Goal: Information Seeking & Learning: Stay updated

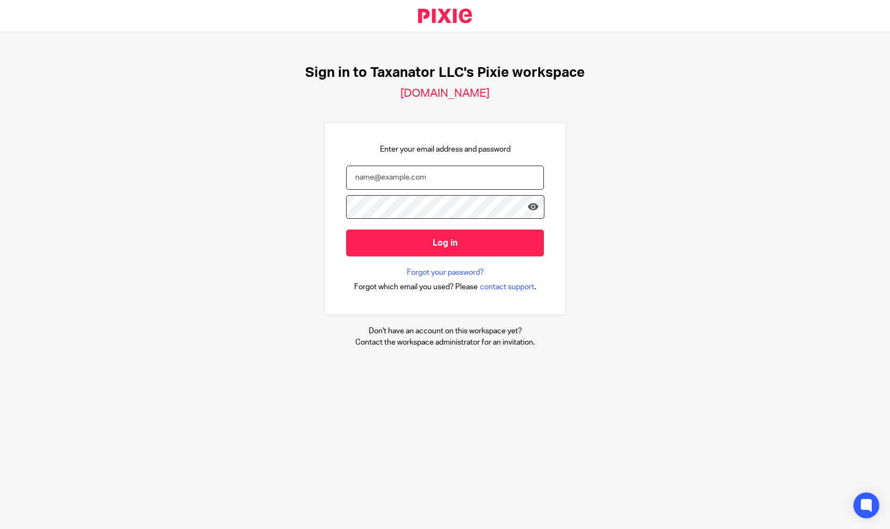
click at [347, 180] on input "email" at bounding box center [445, 178] width 198 height 24
paste input "[EMAIL_ADDRESS][DOMAIN_NAME]"
type input "[EMAIL_ADDRESS][DOMAIN_NAME]"
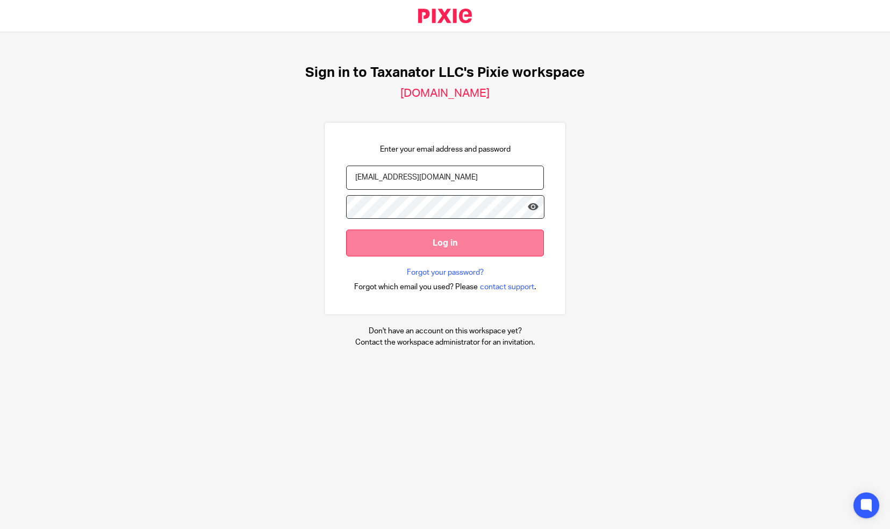
click at [447, 234] on input "Log in" at bounding box center [445, 243] width 198 height 26
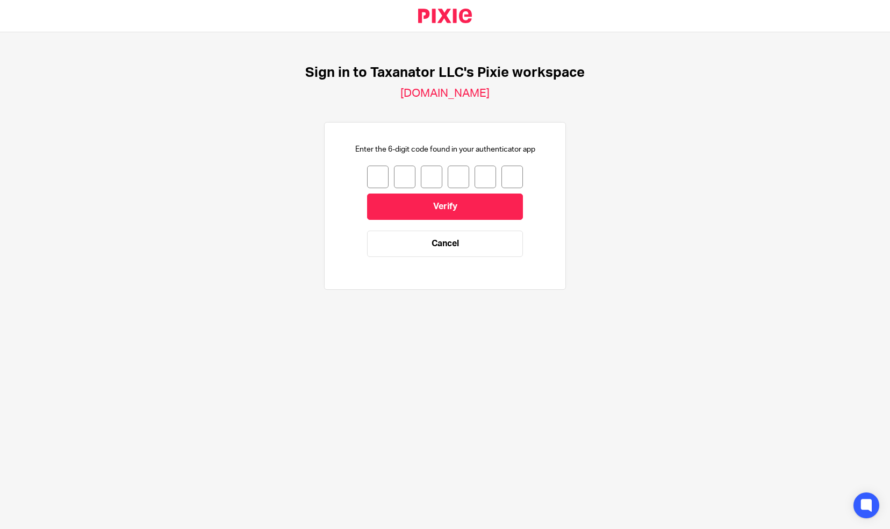
click at [368, 171] on input "number" at bounding box center [378, 177] width 22 height 23
type input "6"
type input "2"
type input "9"
type input "4"
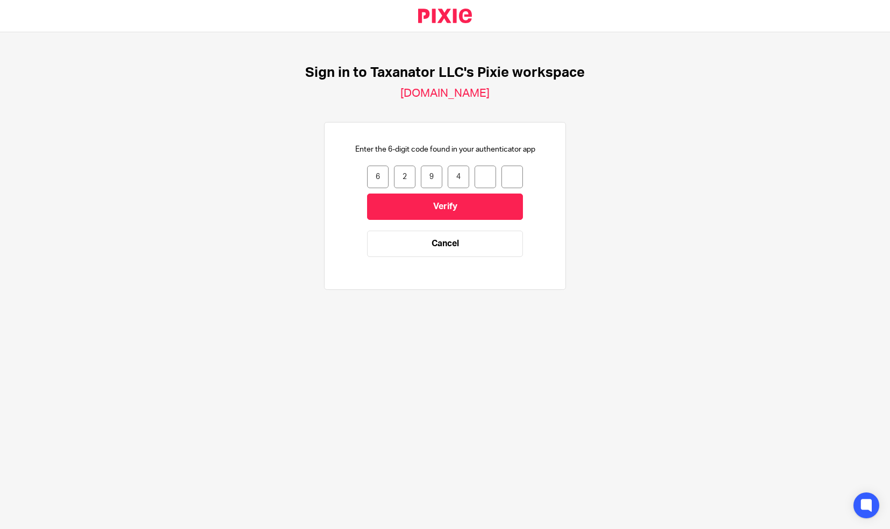
type input "7"
type input "1"
click at [393, 208] on input "Verify" at bounding box center [445, 207] width 156 height 26
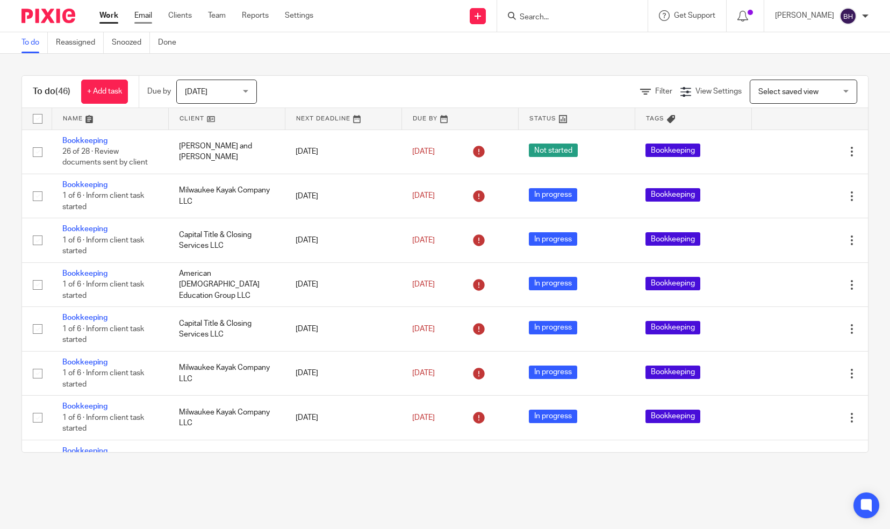
click at [145, 18] on link "Email" at bounding box center [143, 15] width 18 height 11
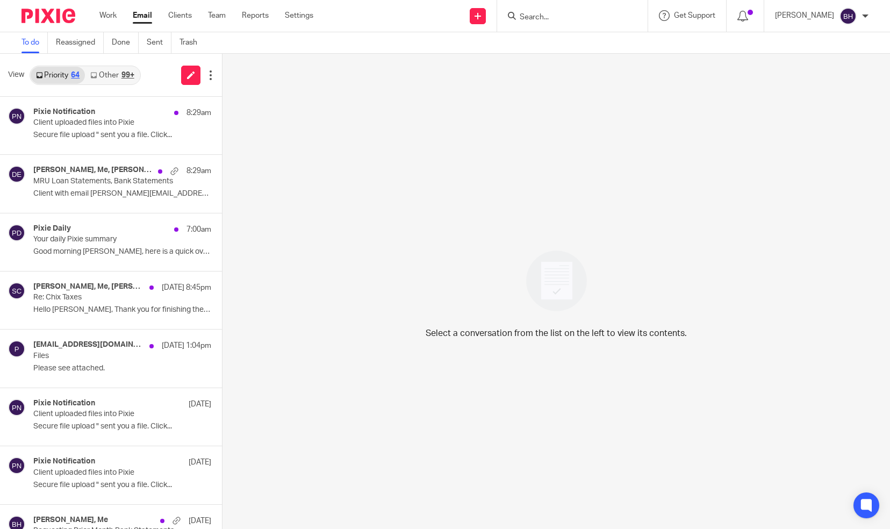
click at [129, 77] on div "99+" at bounding box center [128, 76] width 13 height 8
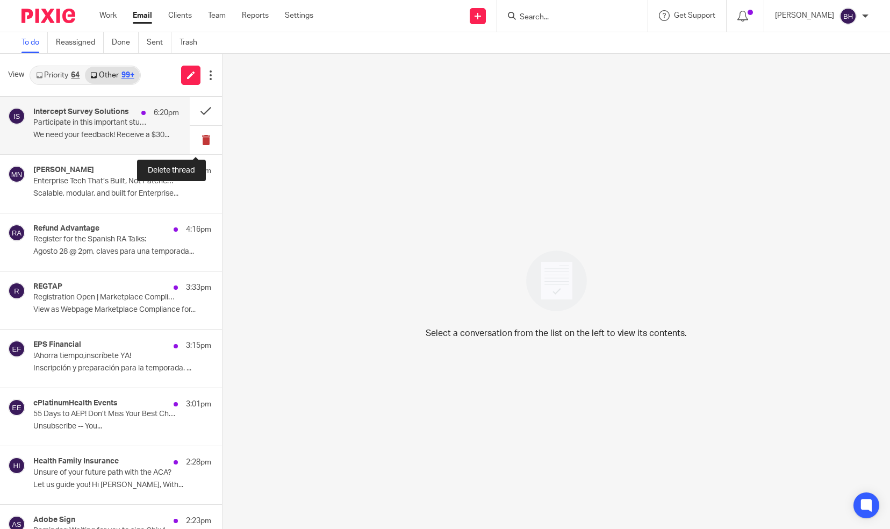
click at [194, 136] on button at bounding box center [206, 140] width 32 height 28
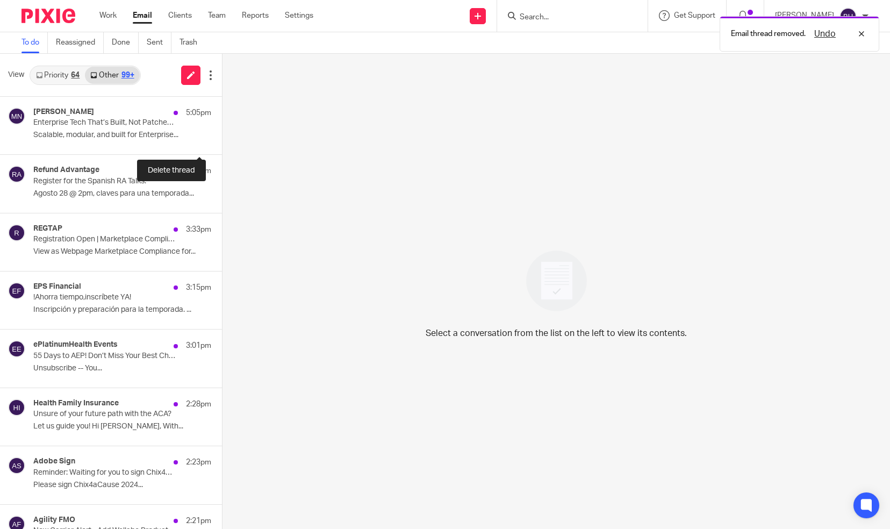
click at [222, 136] on button at bounding box center [226, 140] width 9 height 28
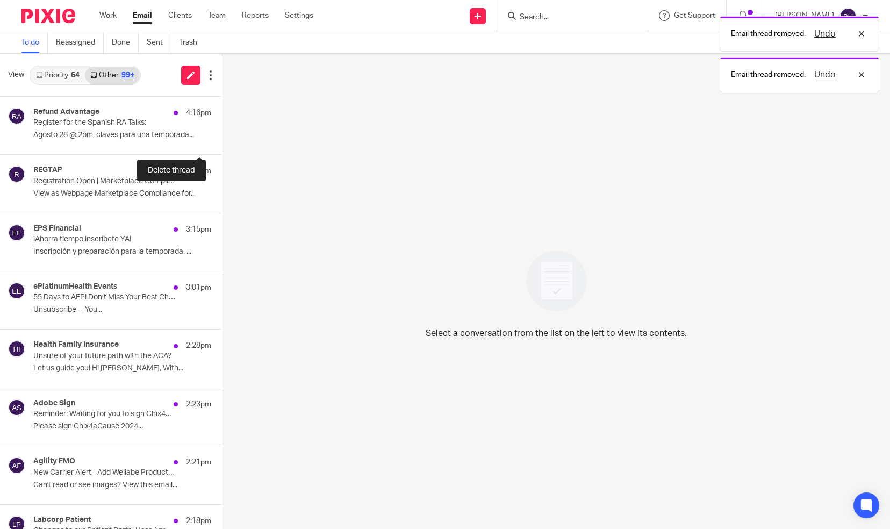
click at [222, 136] on button at bounding box center [226, 140] width 9 height 28
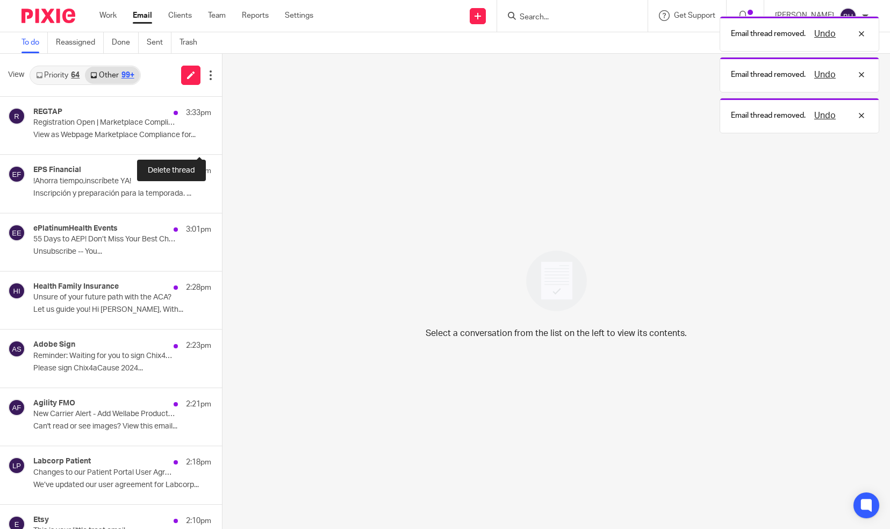
click at [222, 136] on button at bounding box center [226, 140] width 9 height 28
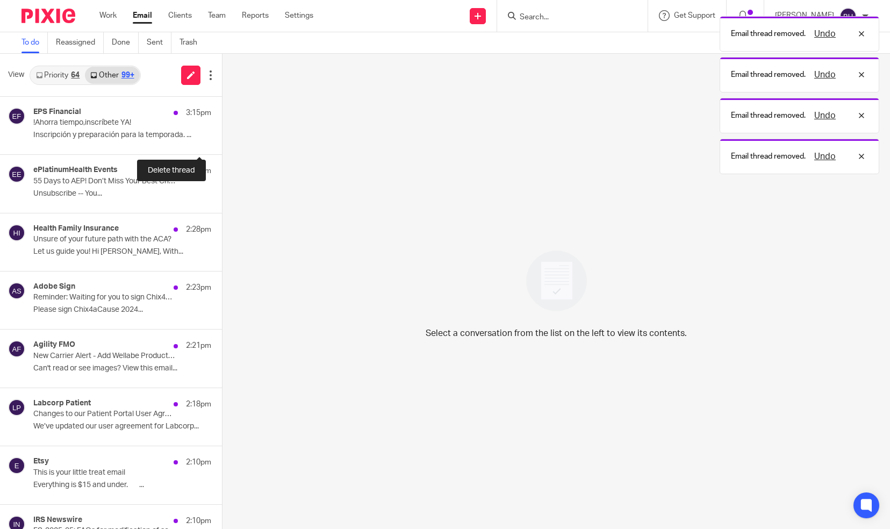
click at [222, 136] on button at bounding box center [226, 140] width 9 height 28
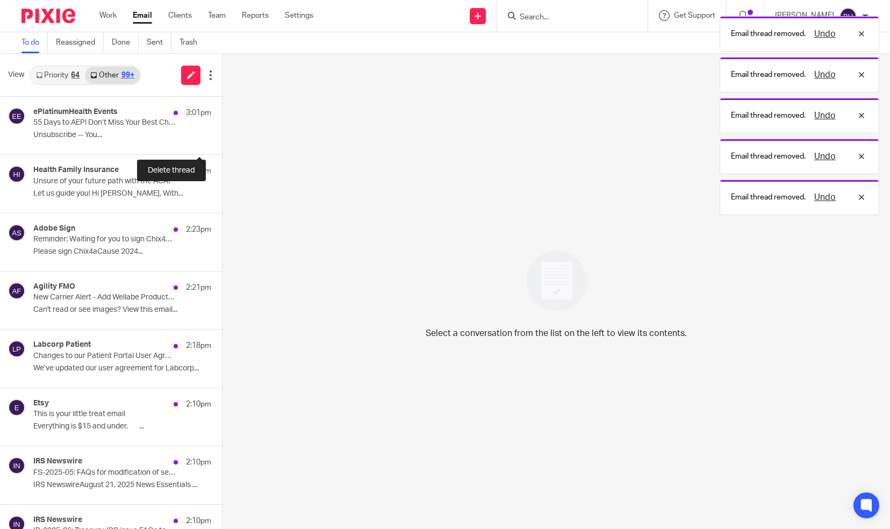
click at [222, 136] on button at bounding box center [226, 140] width 9 height 28
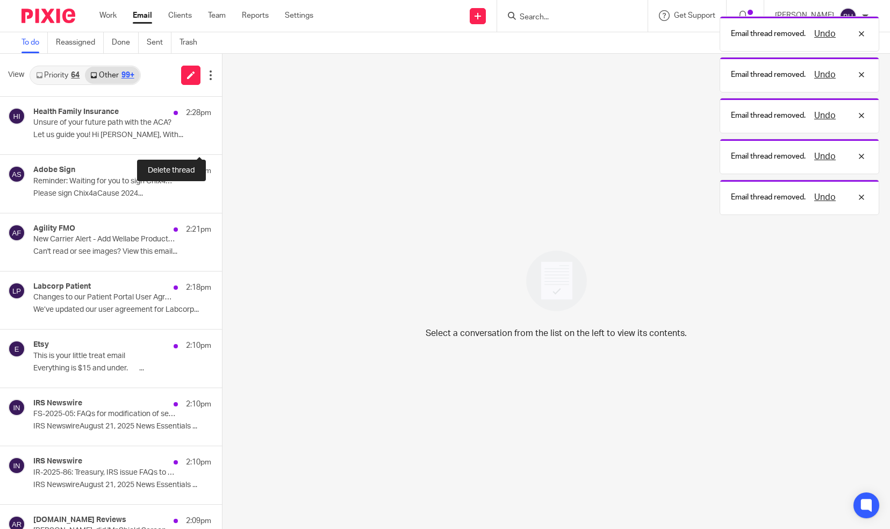
click at [222, 136] on button at bounding box center [226, 140] width 9 height 28
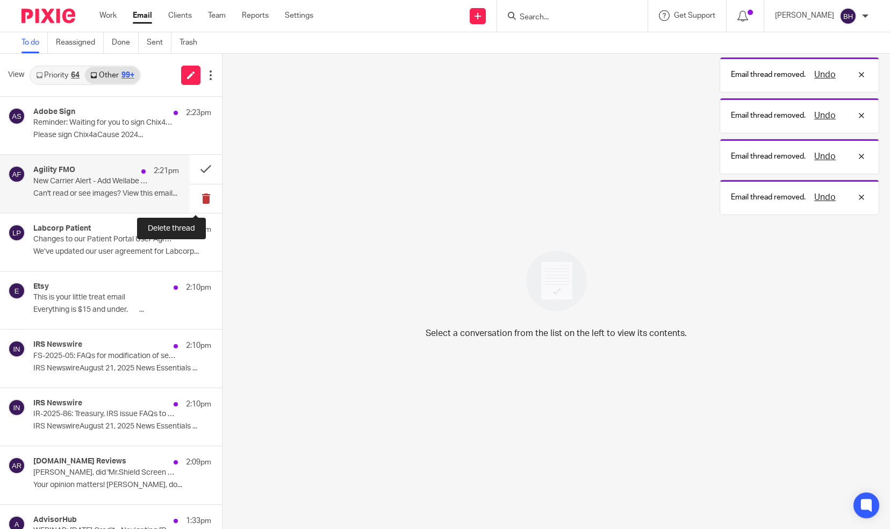
click at [195, 196] on button at bounding box center [206, 198] width 32 height 28
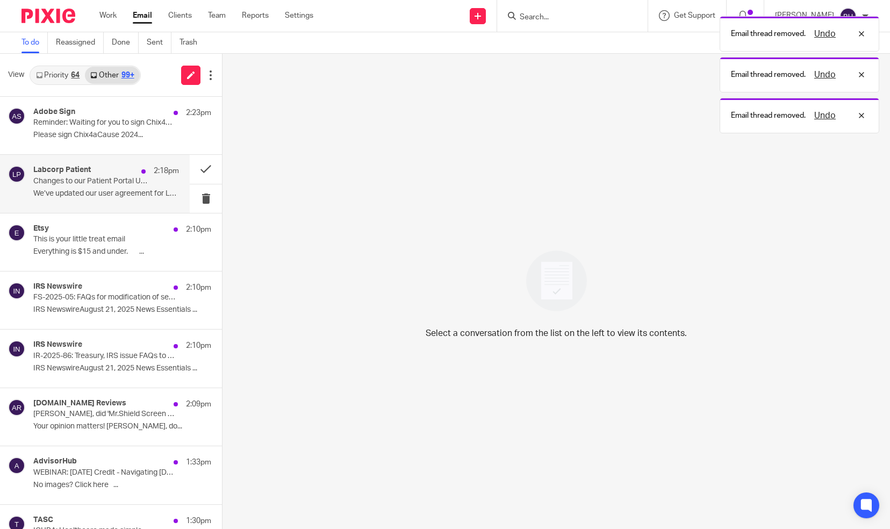
click at [138, 197] on p "We’ve updated our user agreement for Labcorp..." at bounding box center [106, 193] width 146 height 9
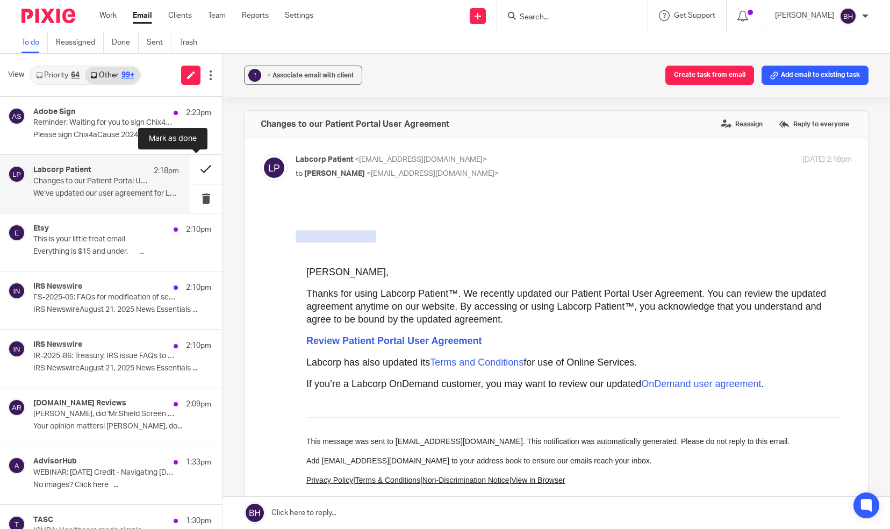
click at [197, 170] on button at bounding box center [206, 169] width 32 height 28
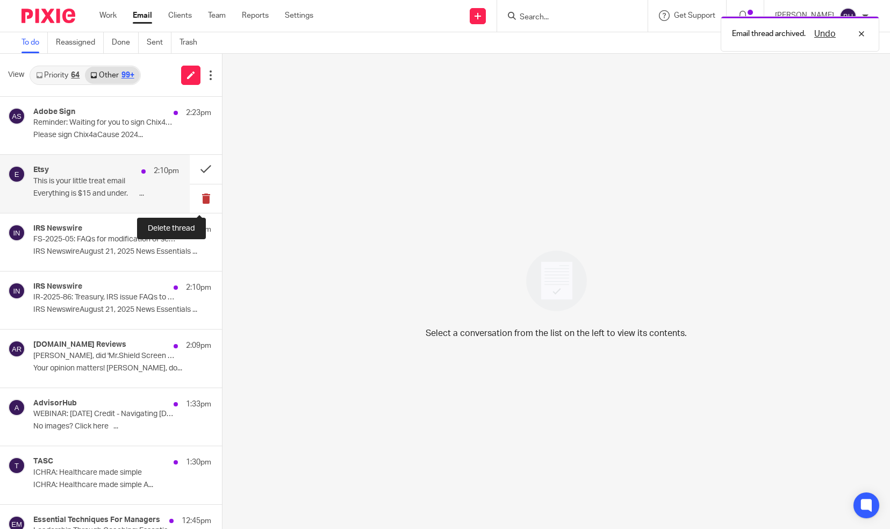
click at [197, 202] on button at bounding box center [206, 198] width 32 height 28
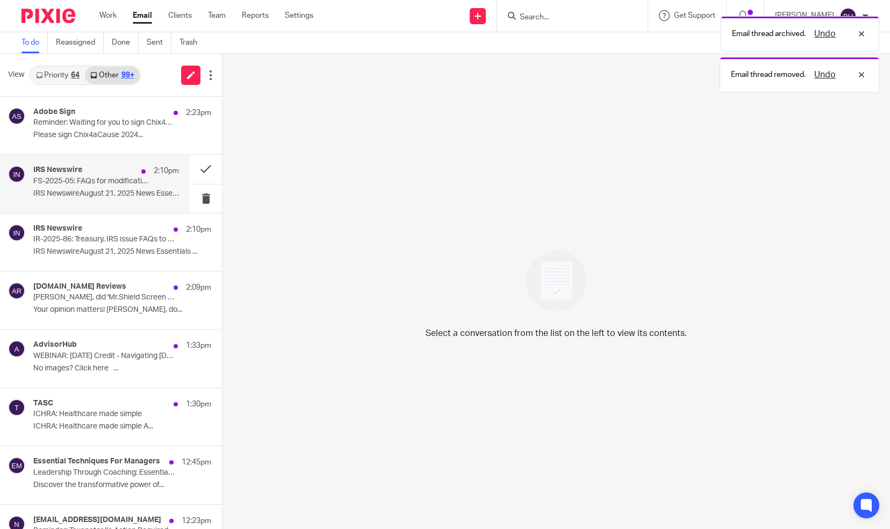
click at [130, 191] on p "IRS NewswireAugust 21, 2025 News Essentials ..." at bounding box center [106, 193] width 146 height 9
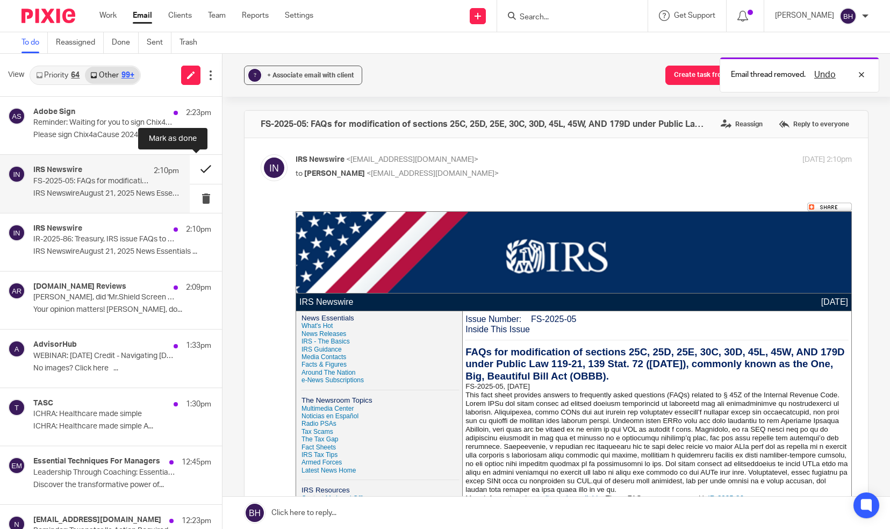
click at [198, 170] on button at bounding box center [206, 169] width 32 height 28
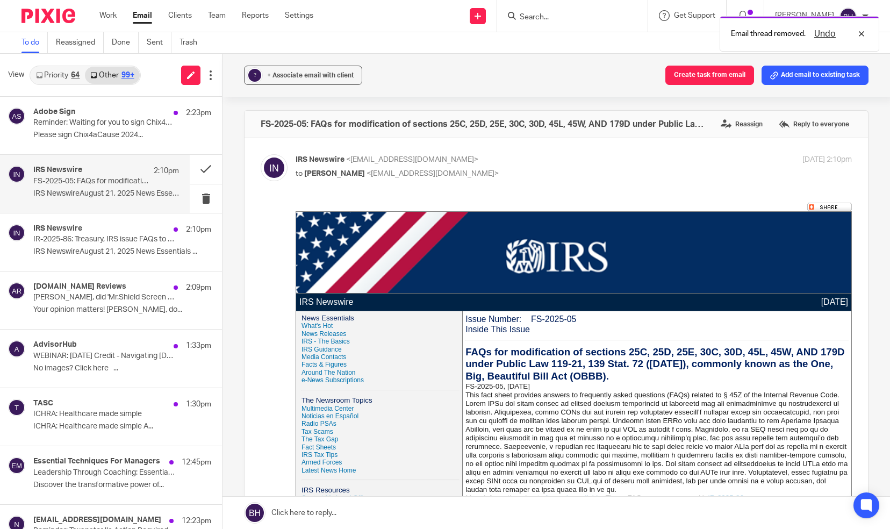
click at [146, 185] on div "IRS Newswire 2:10pm FS-2025-05: FAQs for modification of sections 25C, 25D, 25E…" at bounding box center [106, 184] width 146 height 36
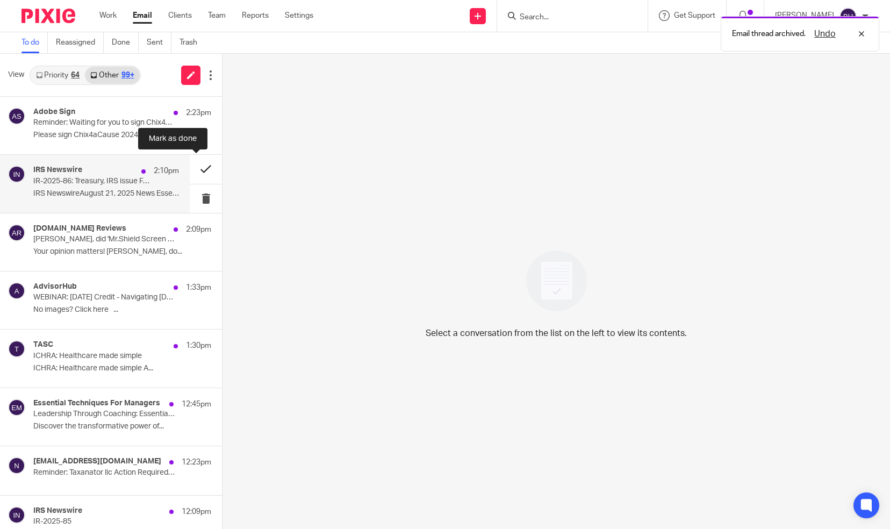
click at [198, 171] on button at bounding box center [206, 169] width 32 height 28
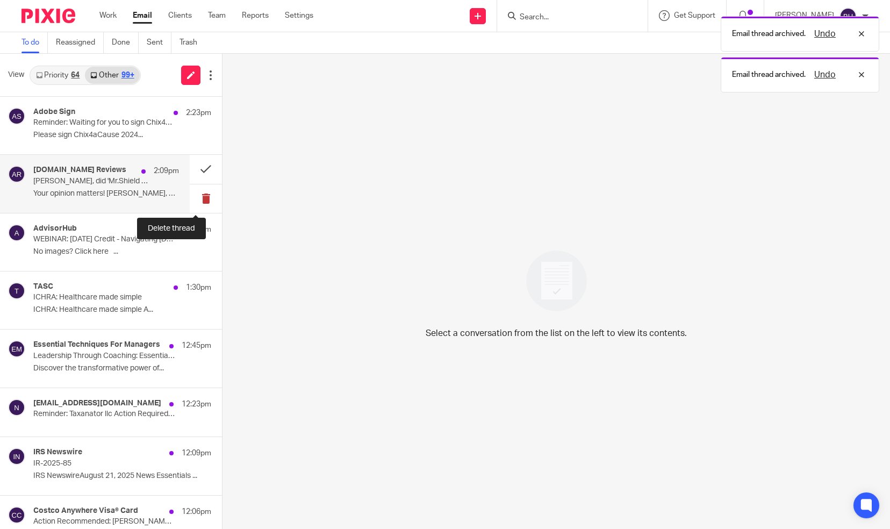
click at [198, 198] on button at bounding box center [206, 198] width 32 height 28
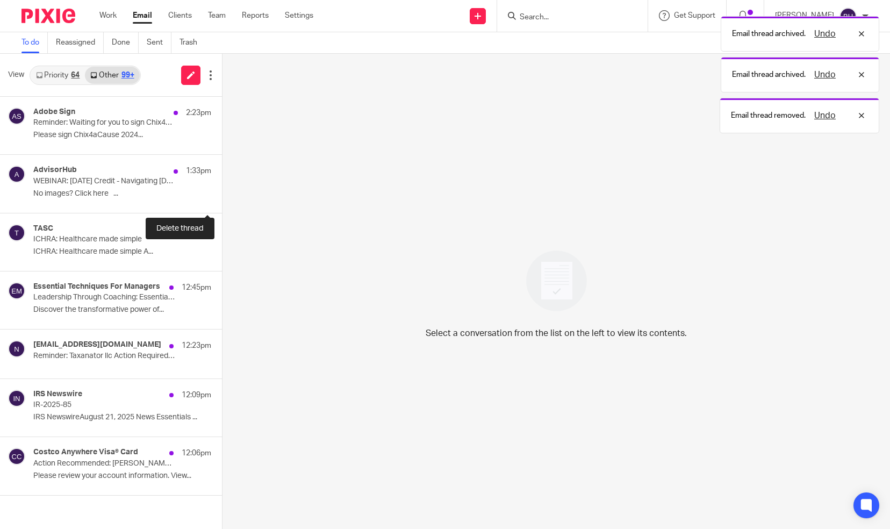
click at [222, 198] on button at bounding box center [226, 198] width 9 height 28
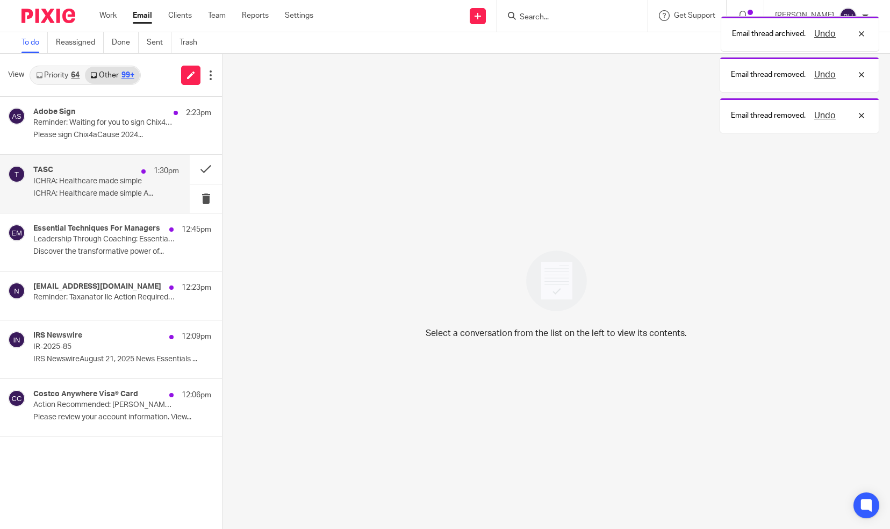
click at [133, 190] on p "ICHRA: Healthcare made simple A..." at bounding box center [106, 193] width 146 height 9
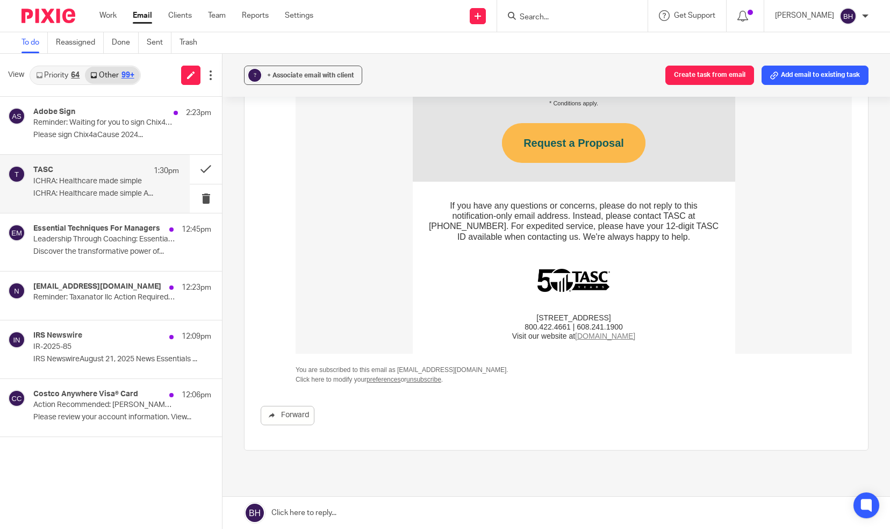
scroll to position [932, 0]
click at [202, 170] on button at bounding box center [206, 169] width 32 height 28
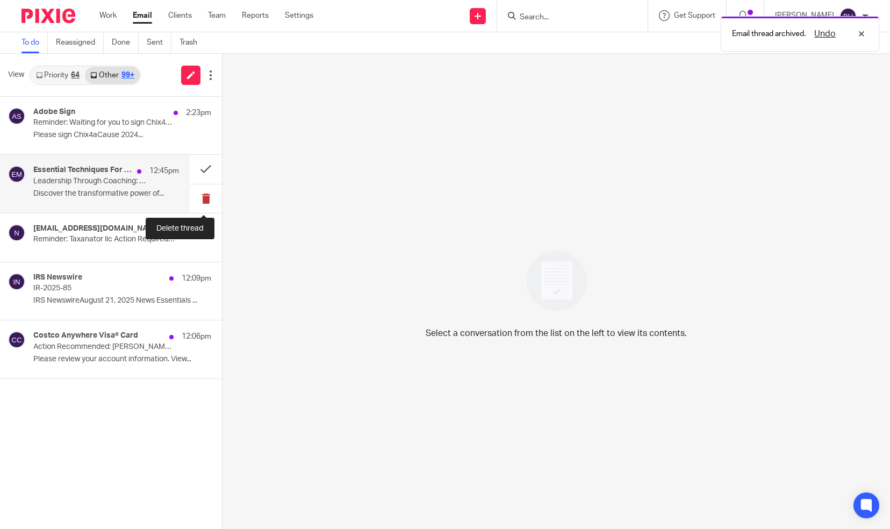
click at [204, 195] on button at bounding box center [206, 198] width 32 height 28
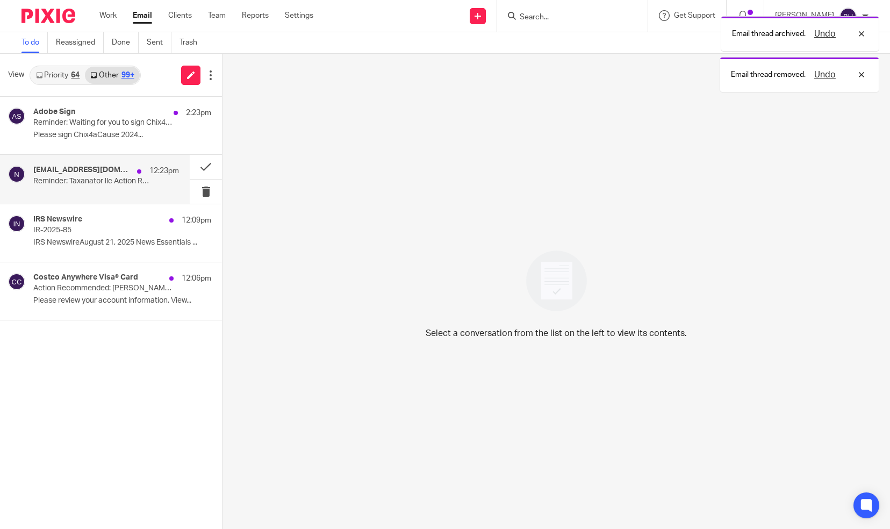
click at [165, 195] on div "noreply@ez-tab.net 12:23pm Reminder: Taxanator llc Action Required: IT System R…" at bounding box center [95, 179] width 190 height 48
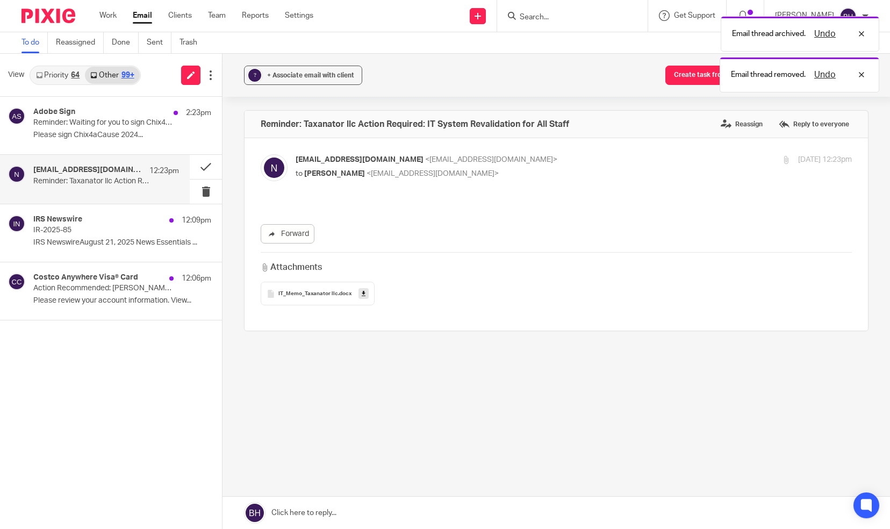
scroll to position [0, 0]
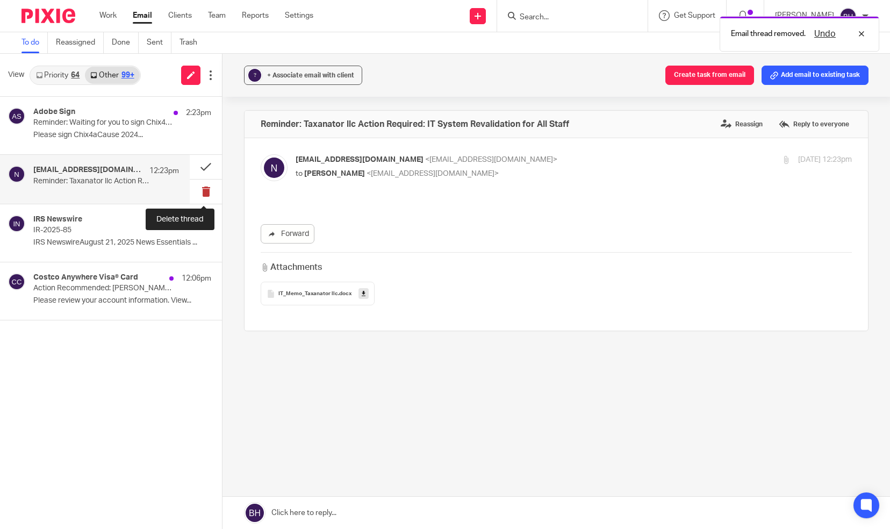
click at [206, 191] on button at bounding box center [206, 192] width 32 height 24
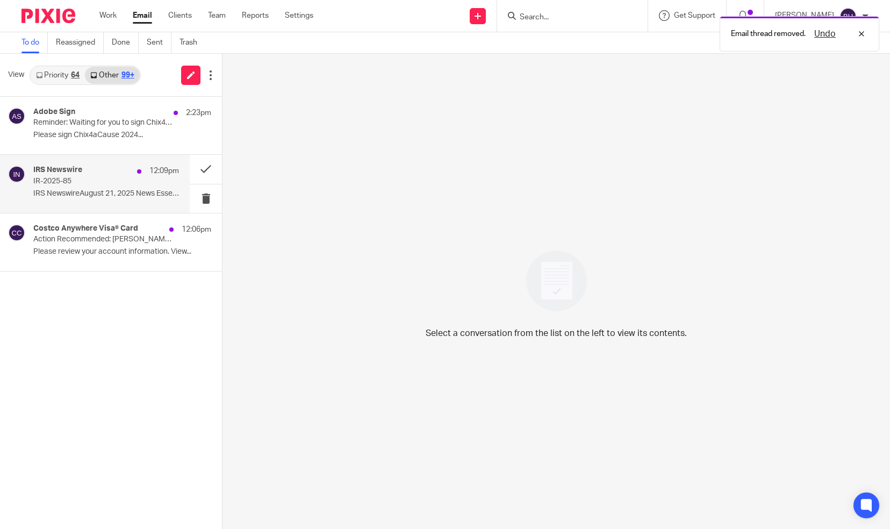
click at [153, 191] on p "IRS NewswireAugust 21, 2025 News Essentials ..." at bounding box center [106, 193] width 146 height 9
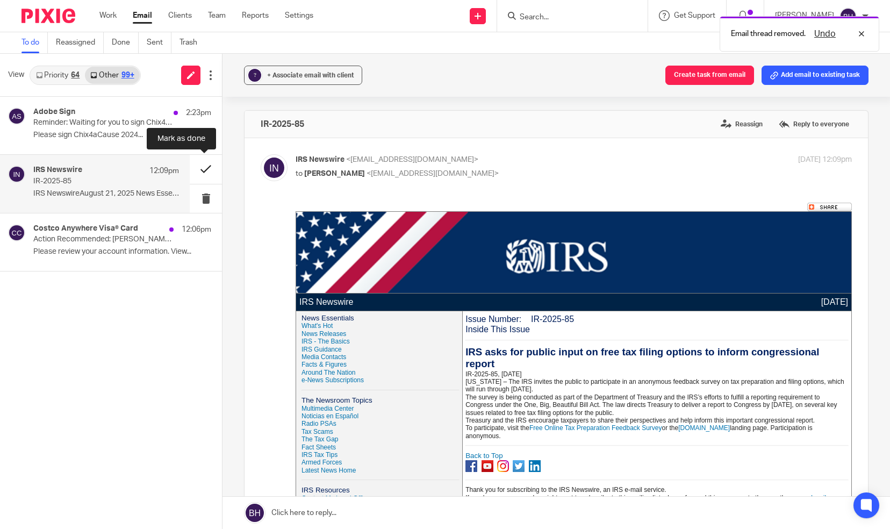
click at [203, 169] on button at bounding box center [206, 169] width 32 height 28
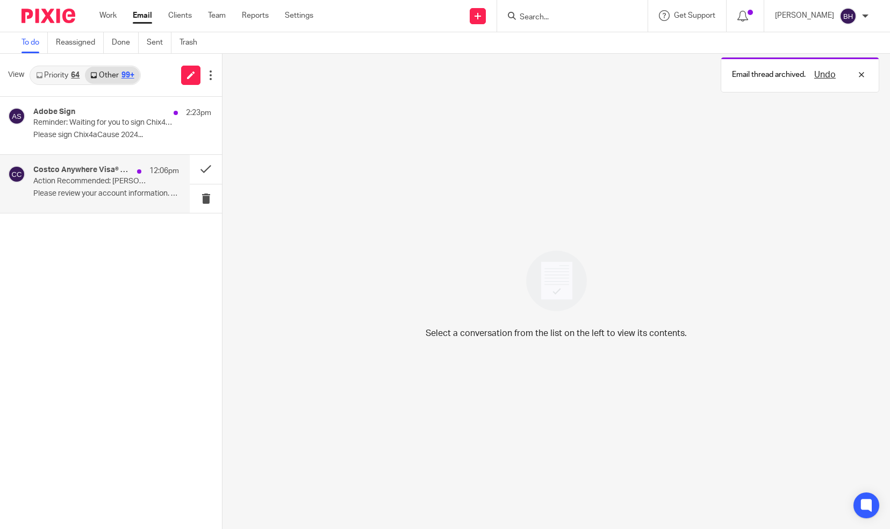
click at [144, 197] on p "Please review your account information. View..." at bounding box center [106, 193] width 146 height 9
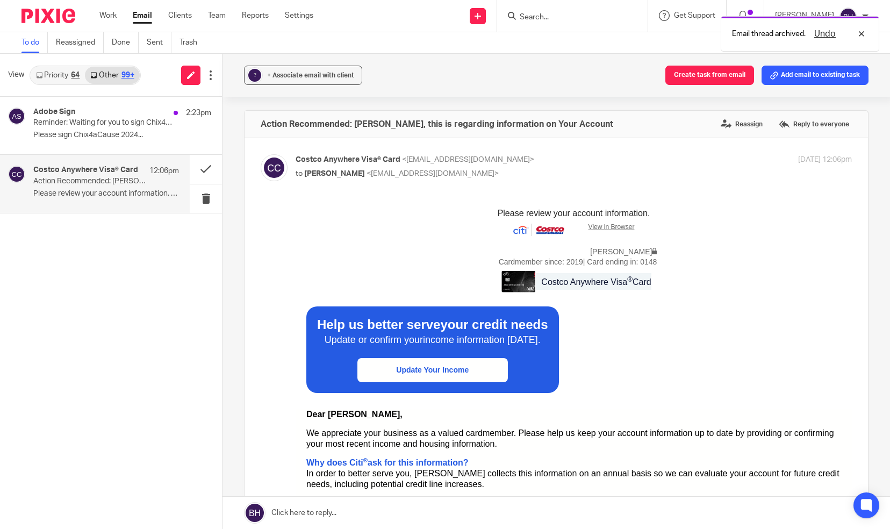
click at [144, 197] on p "Please review your account information. View..." at bounding box center [106, 193] width 146 height 9
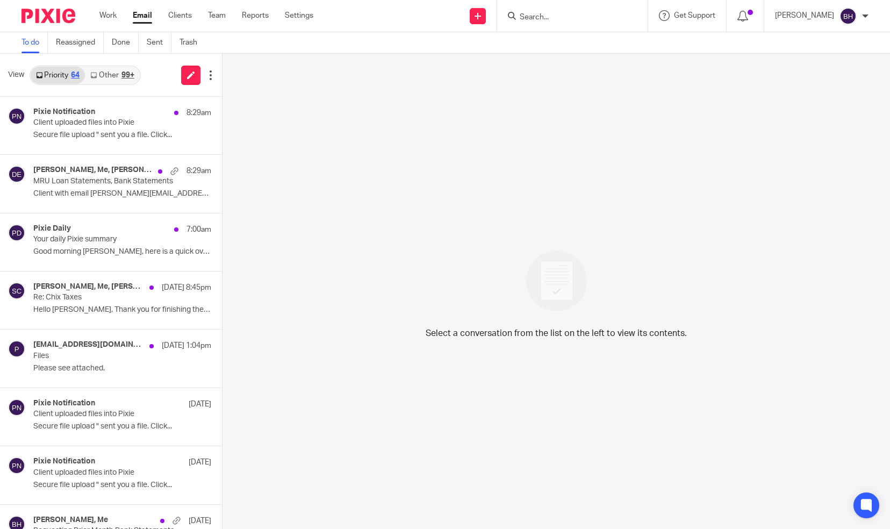
click at [108, 76] on link "Other 99+" at bounding box center [112, 75] width 54 height 17
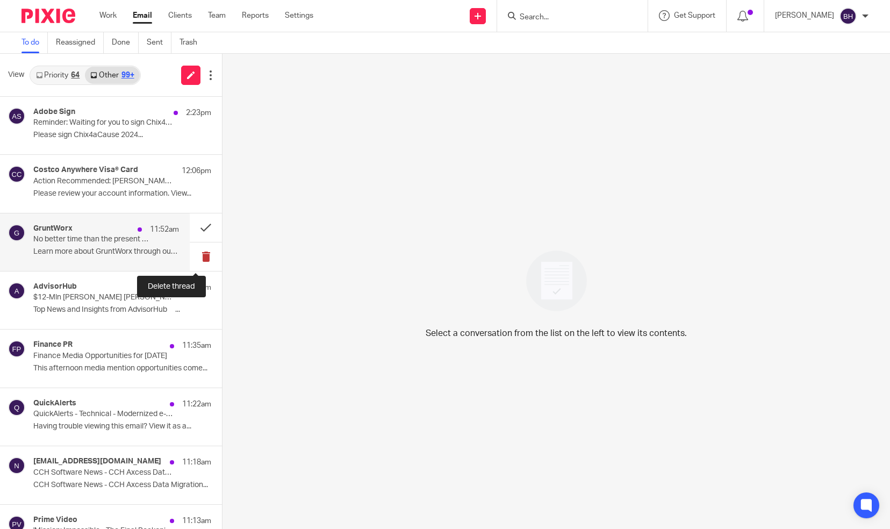
click at [198, 255] on button at bounding box center [206, 257] width 32 height 28
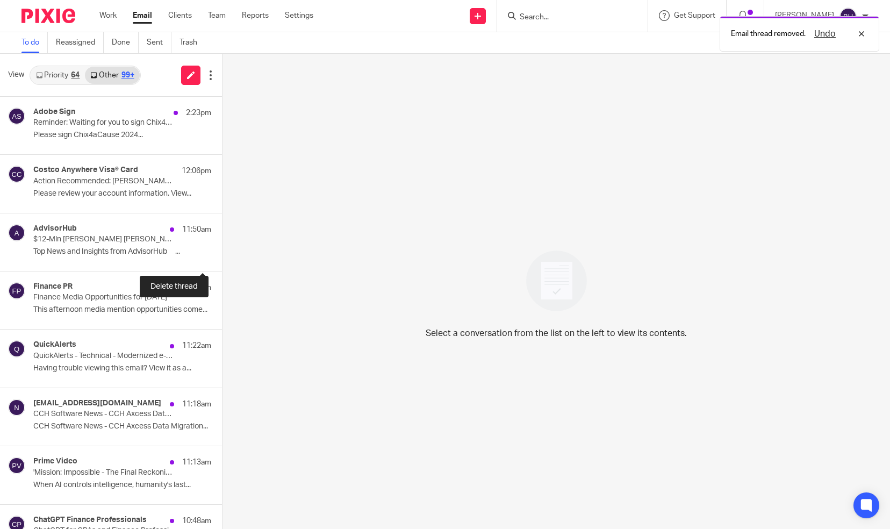
click at [222, 255] on button at bounding box center [226, 257] width 9 height 28
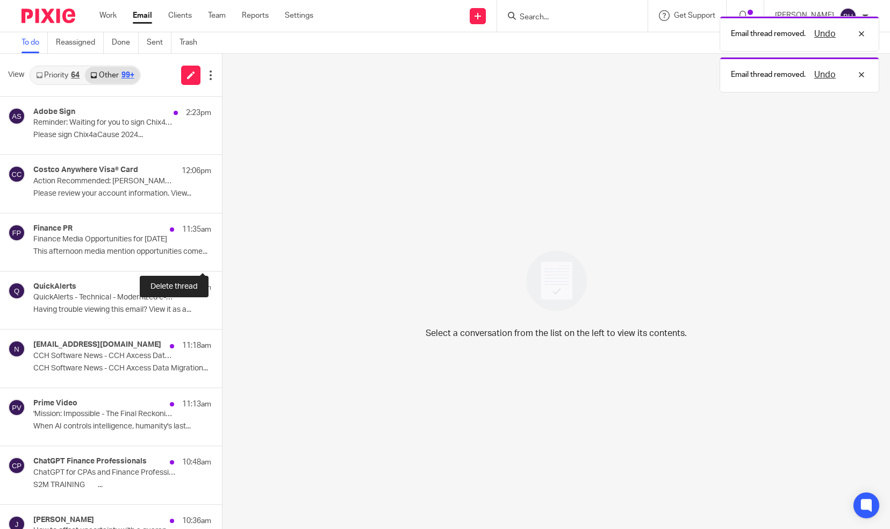
click at [222, 255] on button at bounding box center [226, 257] width 9 height 28
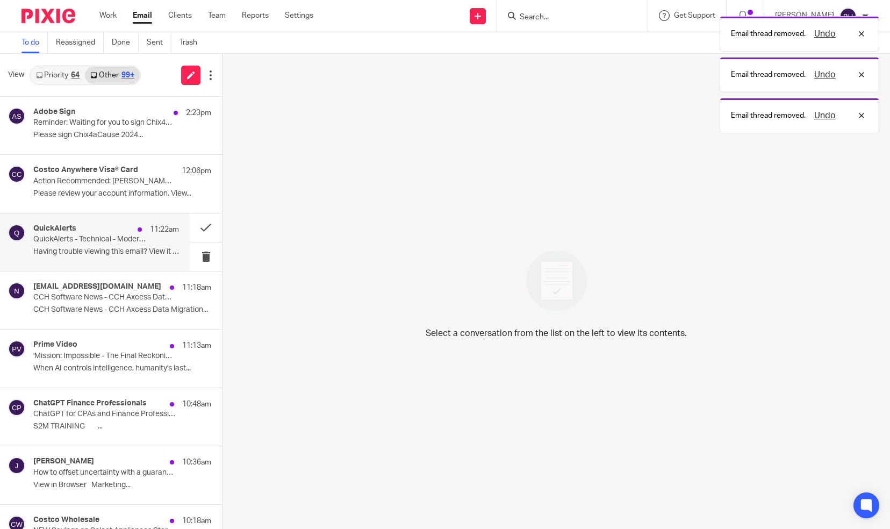
click at [146, 248] on p "Having trouble viewing this email? View it as a..." at bounding box center [106, 251] width 146 height 9
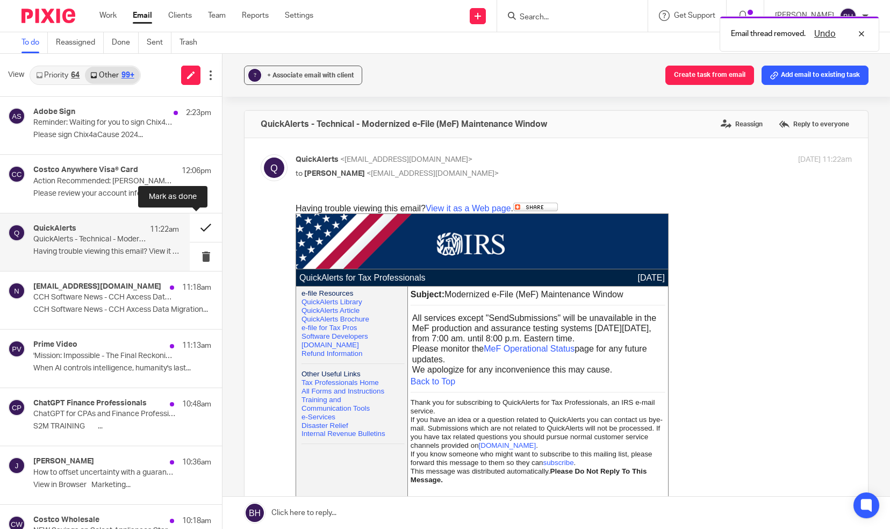
click at [196, 227] on button at bounding box center [206, 227] width 32 height 28
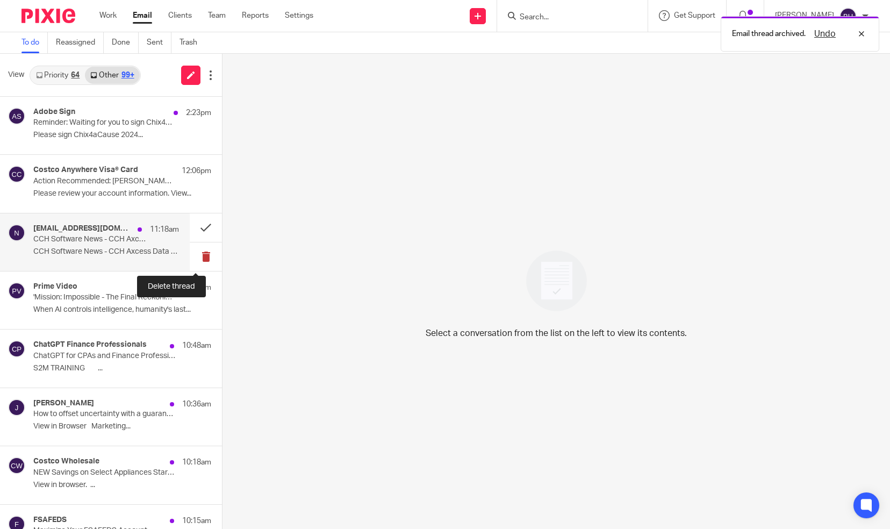
click at [195, 252] on button at bounding box center [206, 257] width 32 height 28
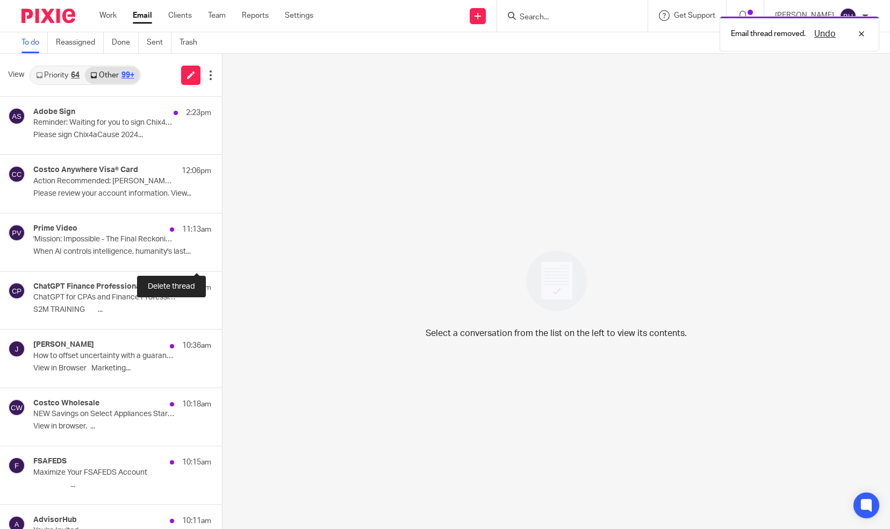
click at [222, 252] on button at bounding box center [226, 257] width 9 height 28
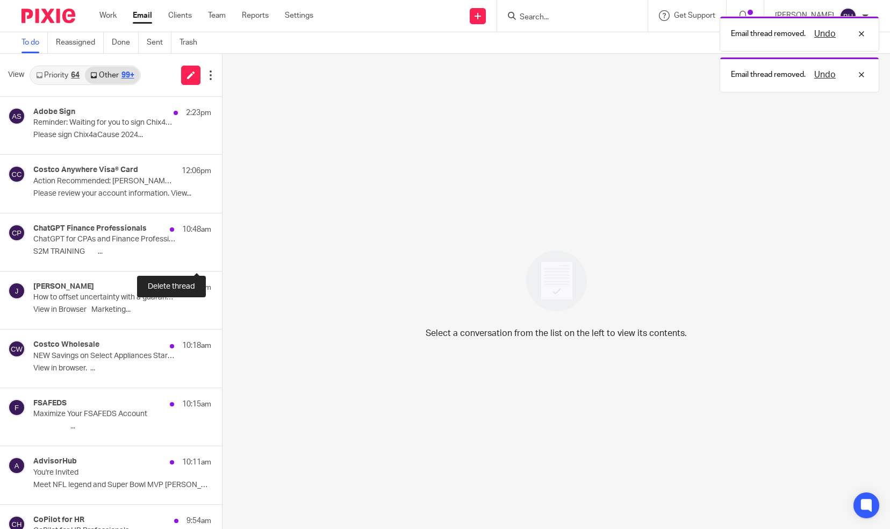
click at [222, 252] on button at bounding box center [226, 257] width 9 height 28
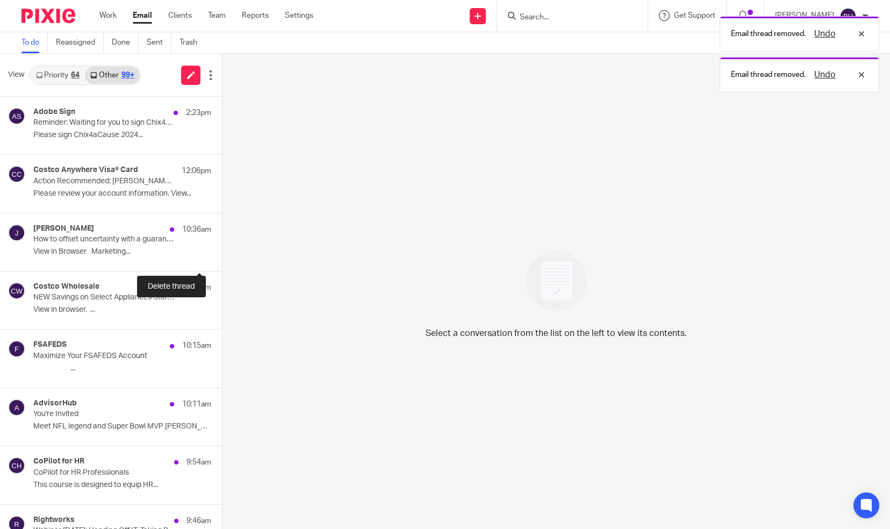
click at [222, 252] on button at bounding box center [226, 257] width 9 height 28
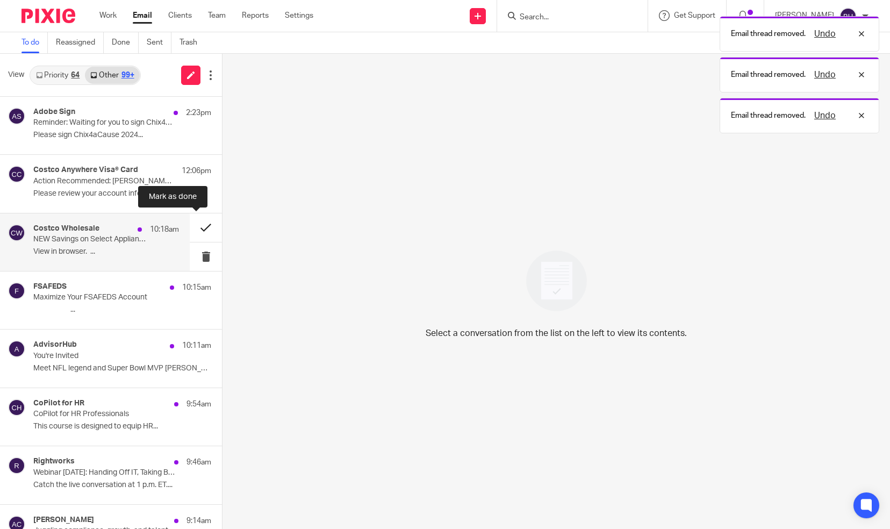
click at [197, 228] on button at bounding box center [206, 227] width 32 height 28
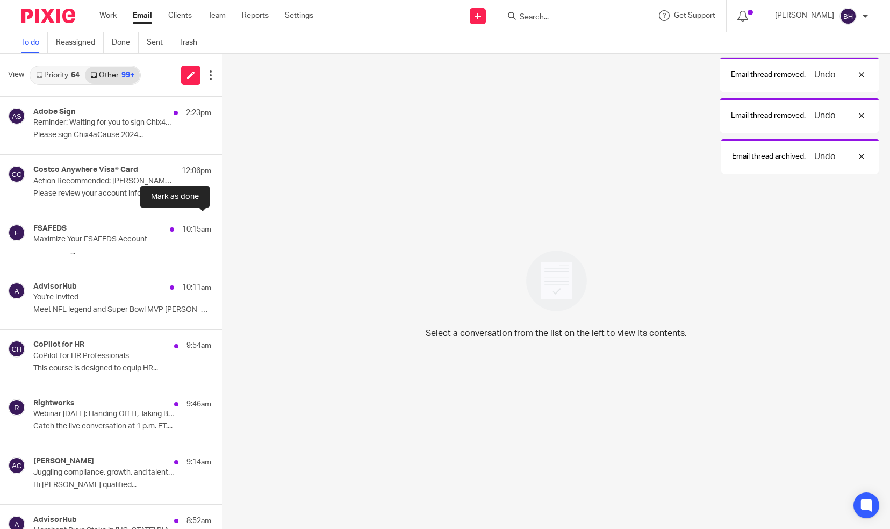
click at [222, 228] on button at bounding box center [226, 227] width 9 height 28
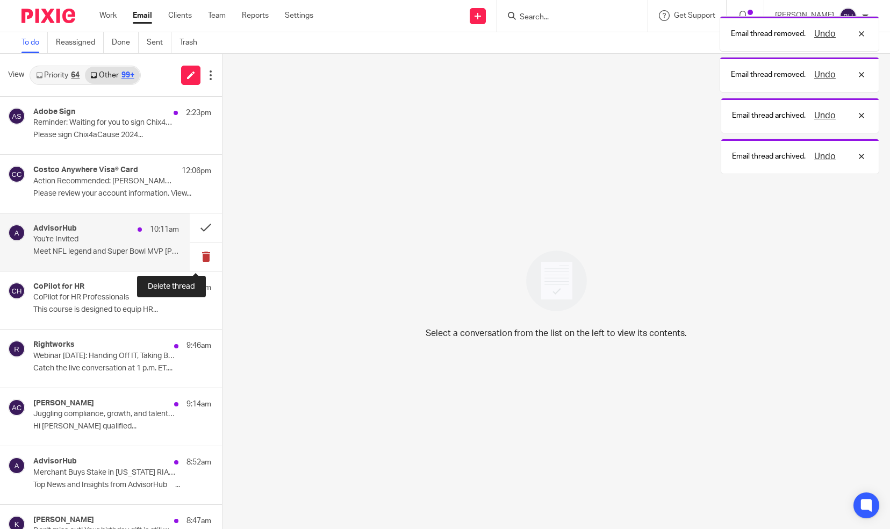
click at [197, 254] on button at bounding box center [206, 257] width 32 height 28
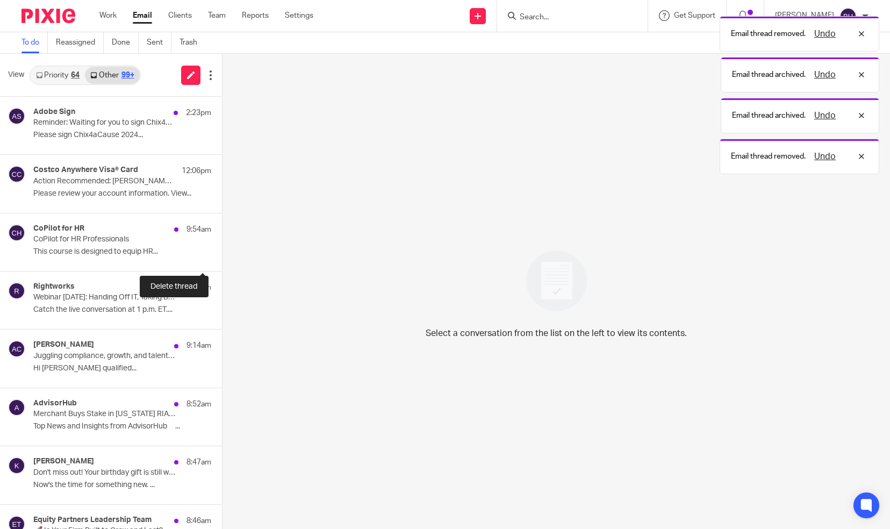
click at [222, 254] on button at bounding box center [226, 257] width 9 height 28
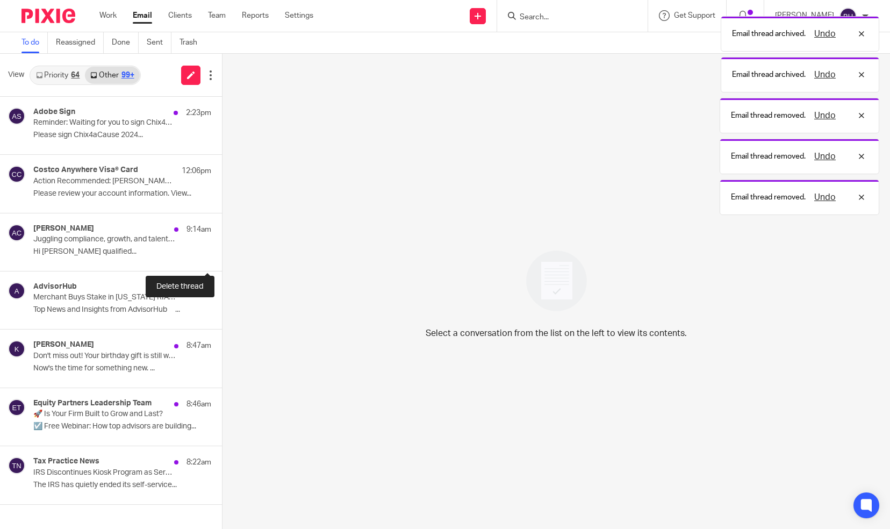
click at [222, 254] on button at bounding box center [226, 257] width 9 height 28
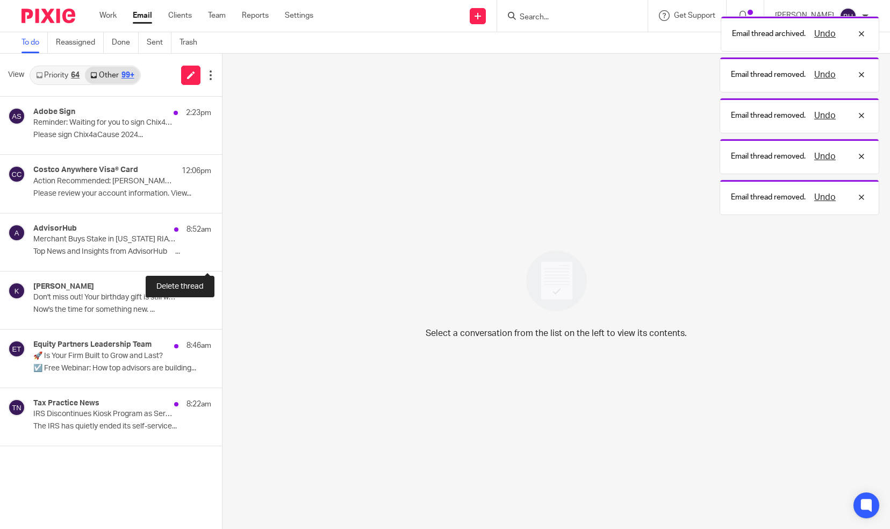
click at [222, 254] on button at bounding box center [226, 257] width 9 height 28
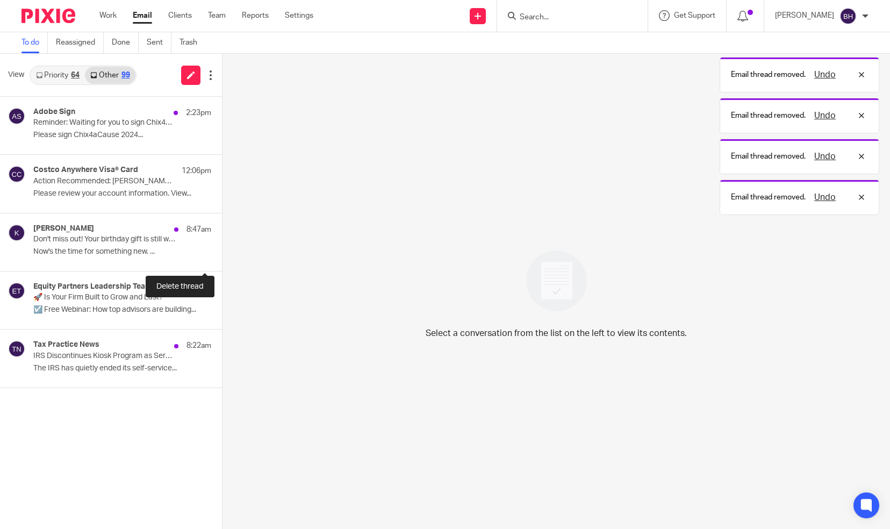
click at [222, 254] on button at bounding box center [226, 257] width 9 height 28
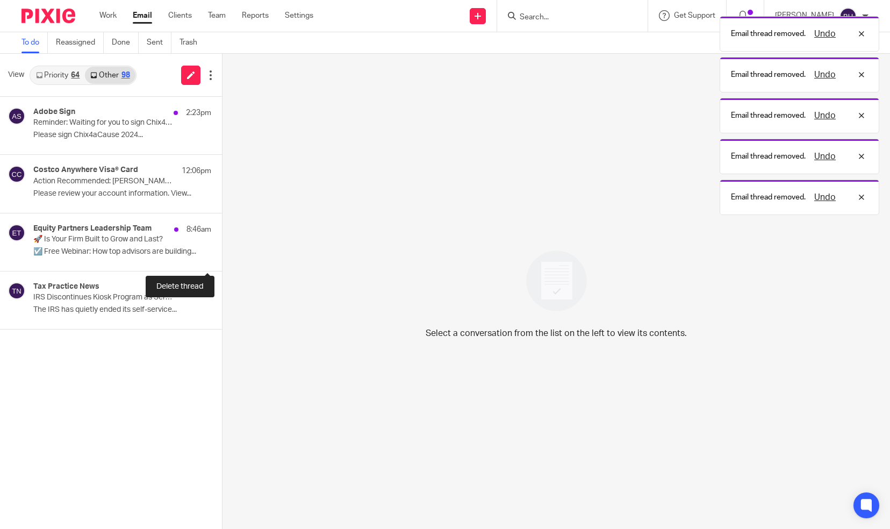
click at [222, 254] on button at bounding box center [226, 257] width 9 height 28
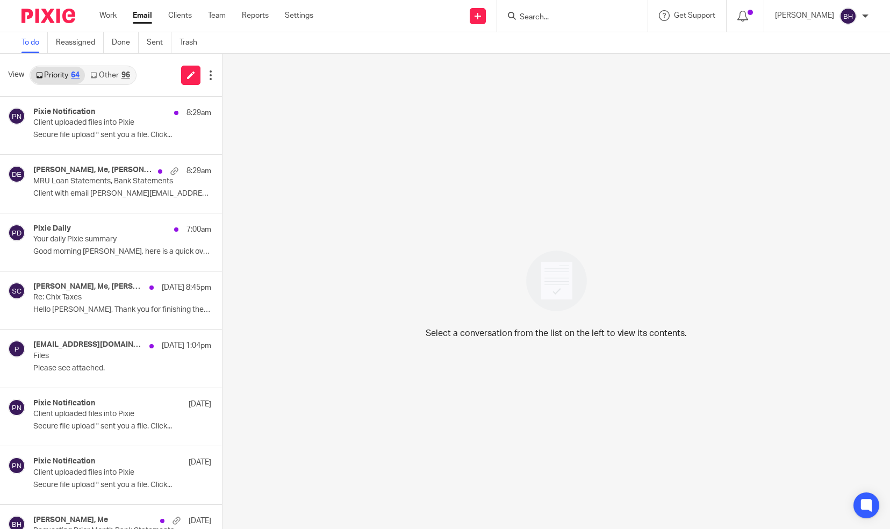
click at [106, 75] on link "Other 96" at bounding box center [110, 75] width 50 height 17
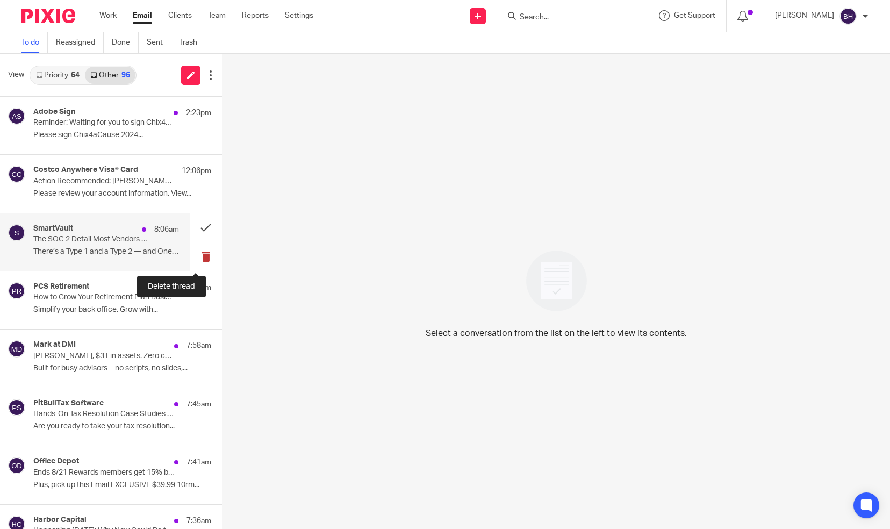
click at [199, 259] on button at bounding box center [206, 257] width 32 height 28
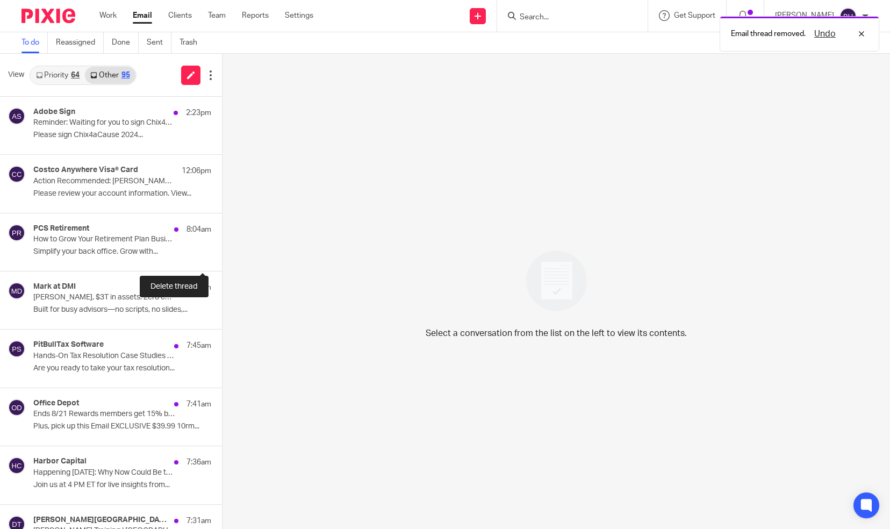
click at [222, 259] on button at bounding box center [226, 257] width 9 height 28
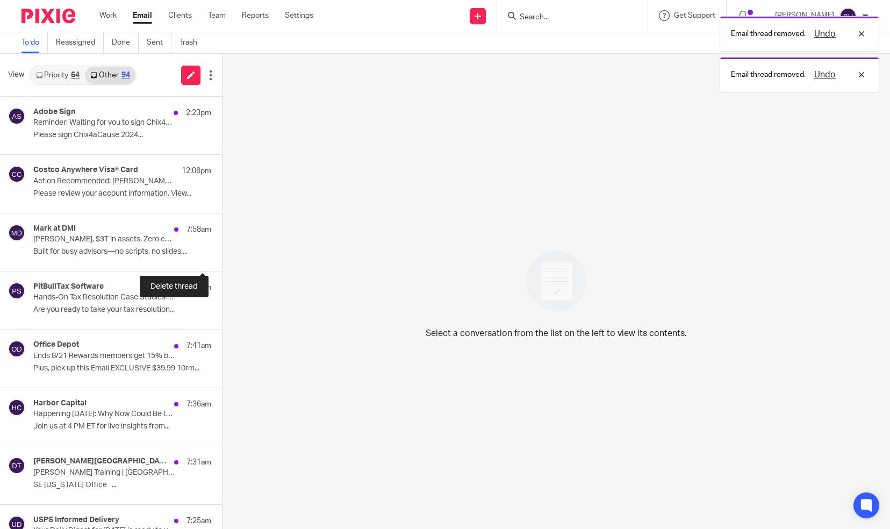
click at [222, 259] on button at bounding box center [226, 257] width 9 height 28
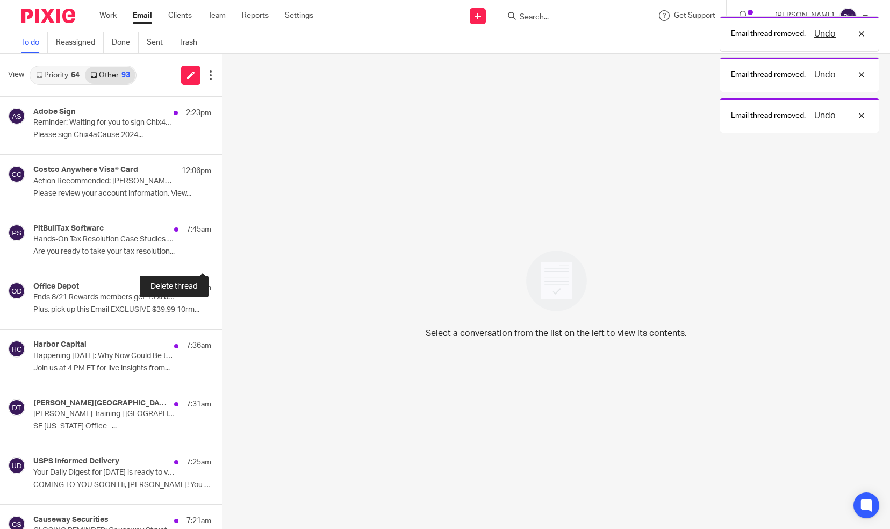
click at [222, 259] on button at bounding box center [226, 257] width 9 height 28
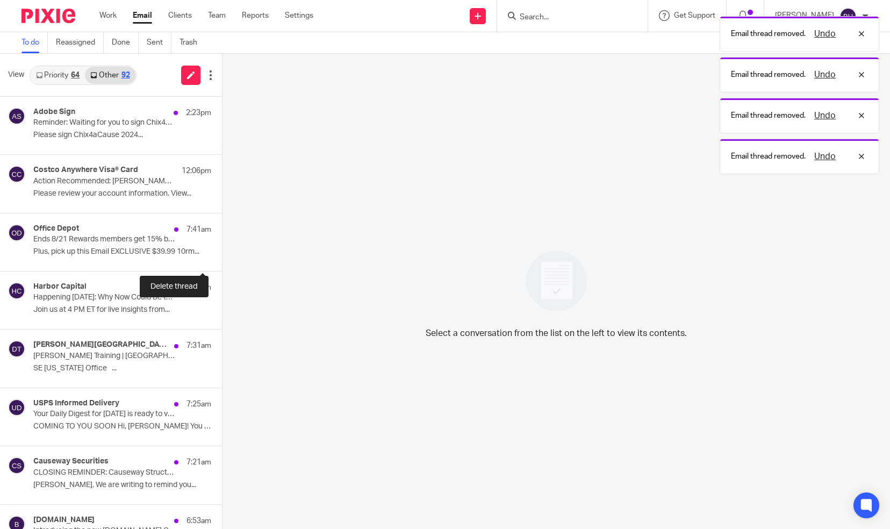
click at [222, 259] on button at bounding box center [226, 257] width 9 height 28
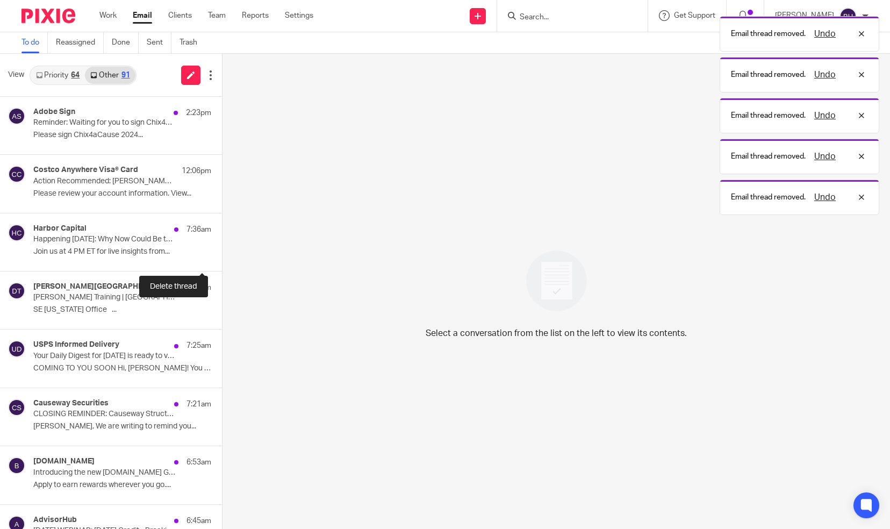
click at [222, 259] on button at bounding box center [226, 257] width 9 height 28
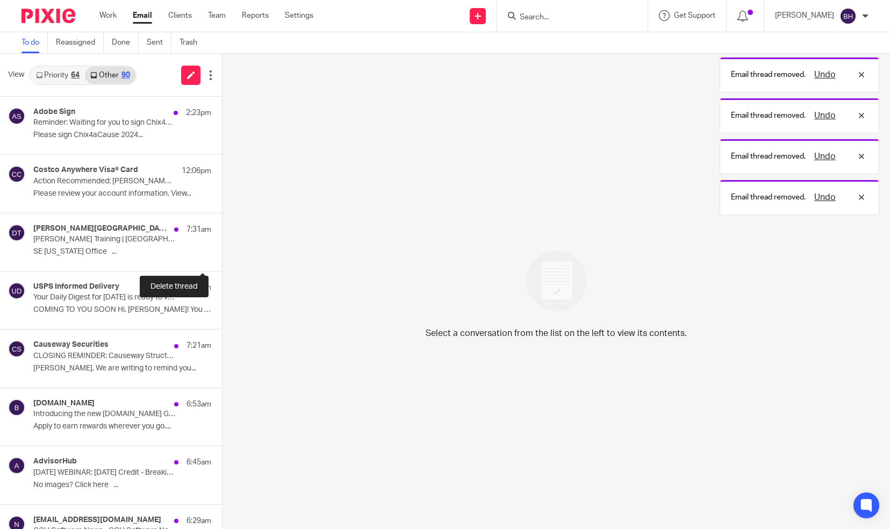
click at [222, 259] on button at bounding box center [226, 257] width 9 height 28
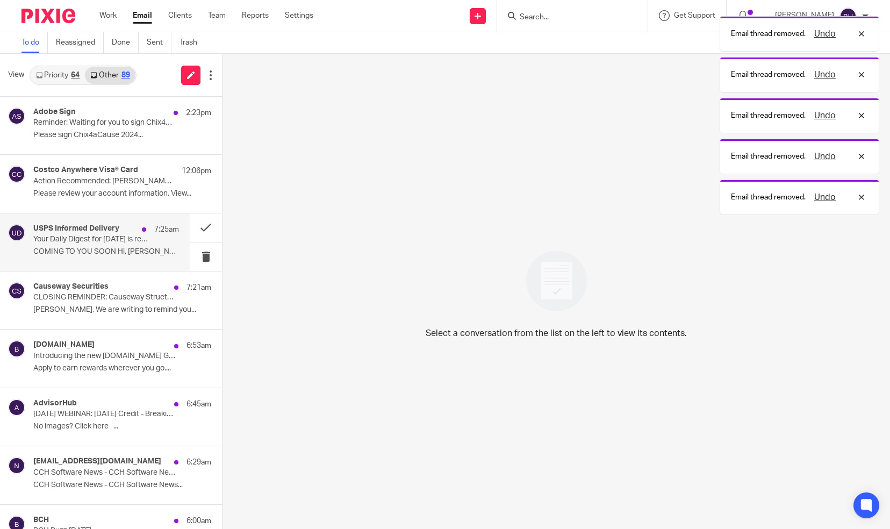
click at [146, 251] on p "COMING TO YOU SOON Hi, [PERSON_NAME]! You have 0..." at bounding box center [106, 251] width 146 height 9
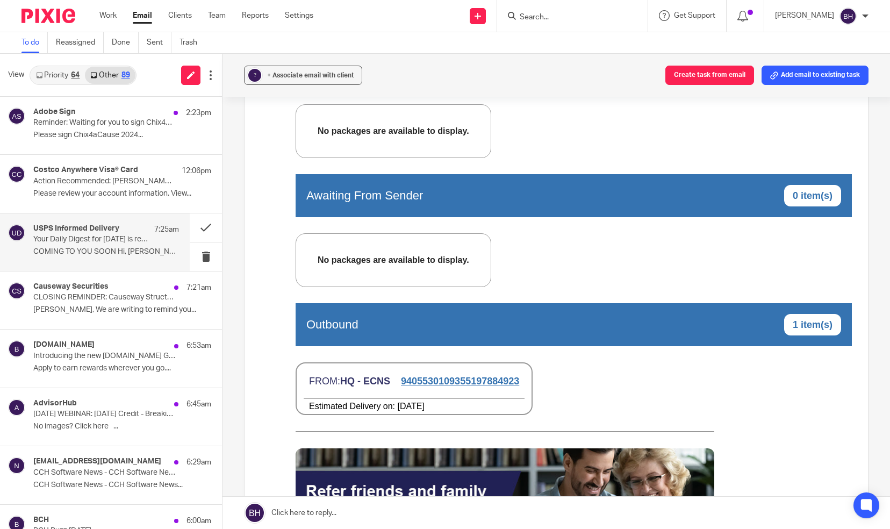
scroll to position [47, 0]
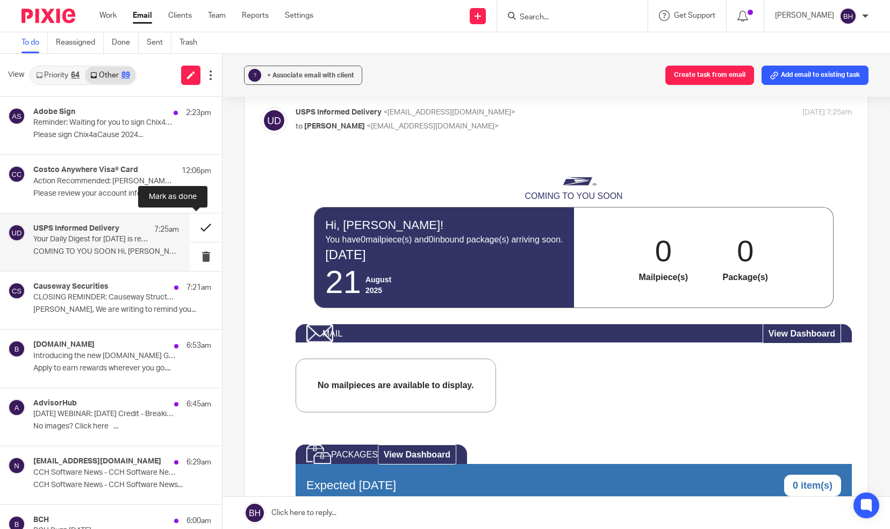
click at [197, 225] on button at bounding box center [206, 227] width 32 height 28
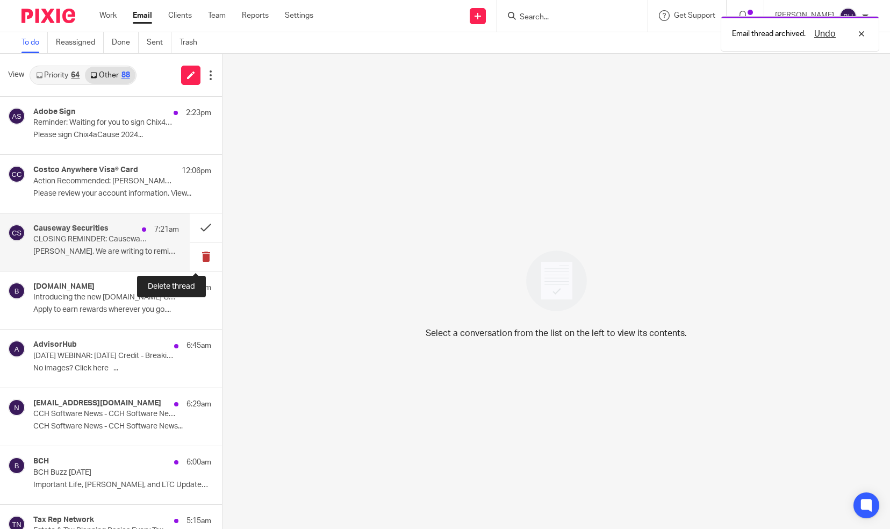
click at [195, 257] on button at bounding box center [206, 257] width 32 height 28
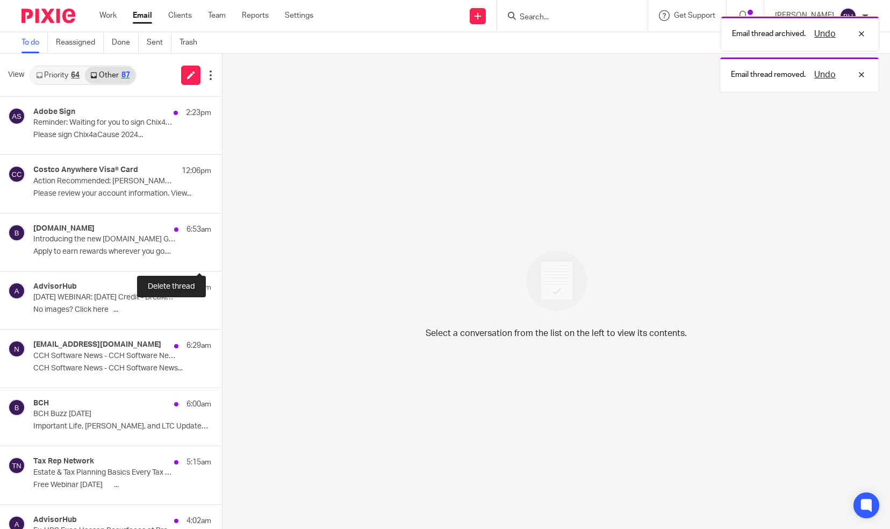
click at [222, 257] on button at bounding box center [226, 257] width 9 height 28
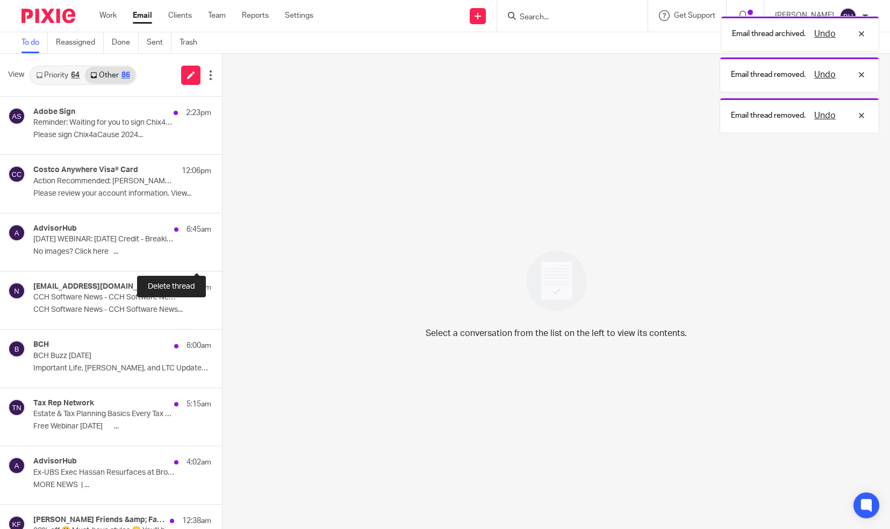
click at [222, 257] on button at bounding box center [226, 257] width 9 height 28
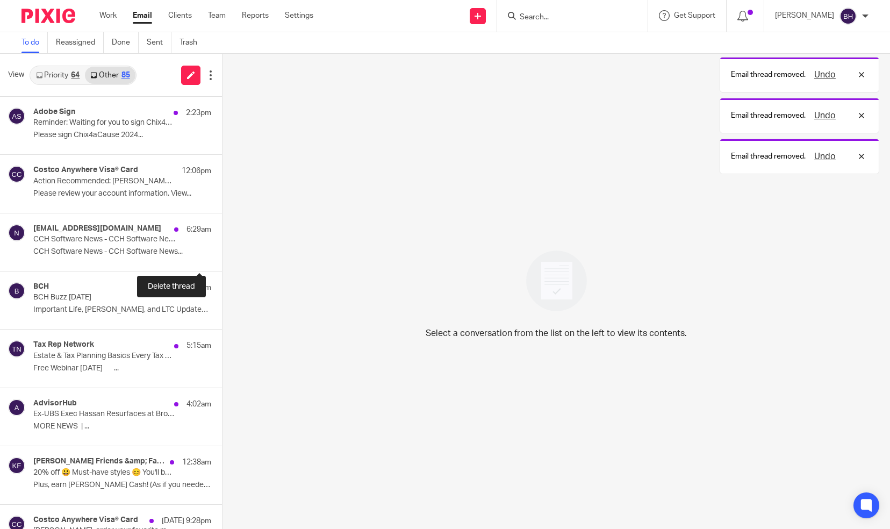
click at [222, 257] on button at bounding box center [226, 257] width 9 height 28
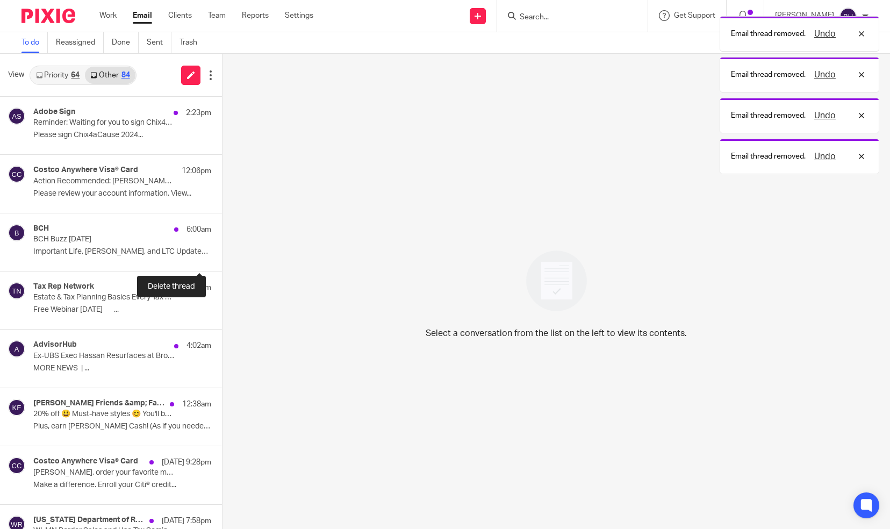
click at [222, 257] on button at bounding box center [226, 257] width 9 height 28
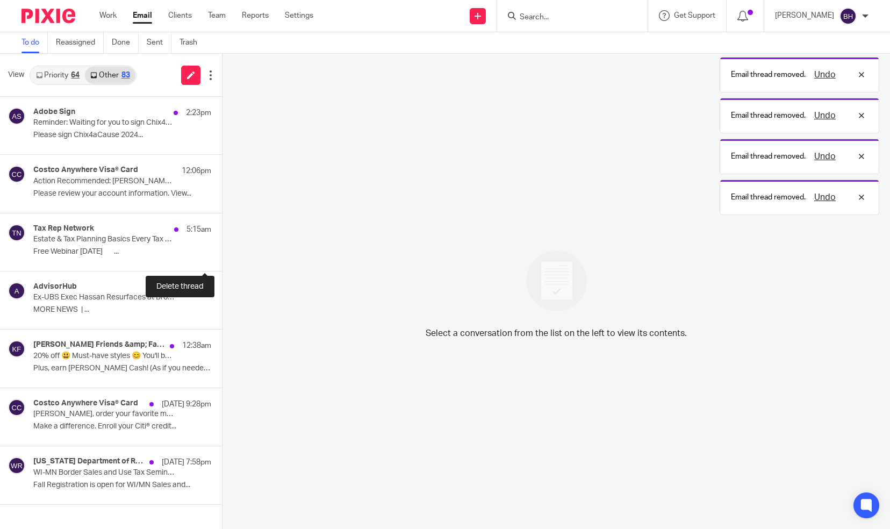
click at [222, 257] on button at bounding box center [226, 257] width 9 height 28
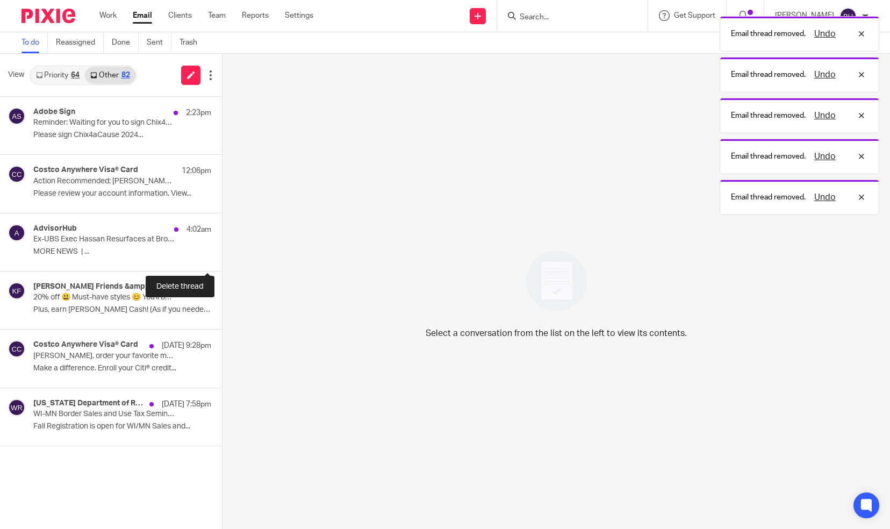
click at [222, 257] on button at bounding box center [226, 257] width 9 height 28
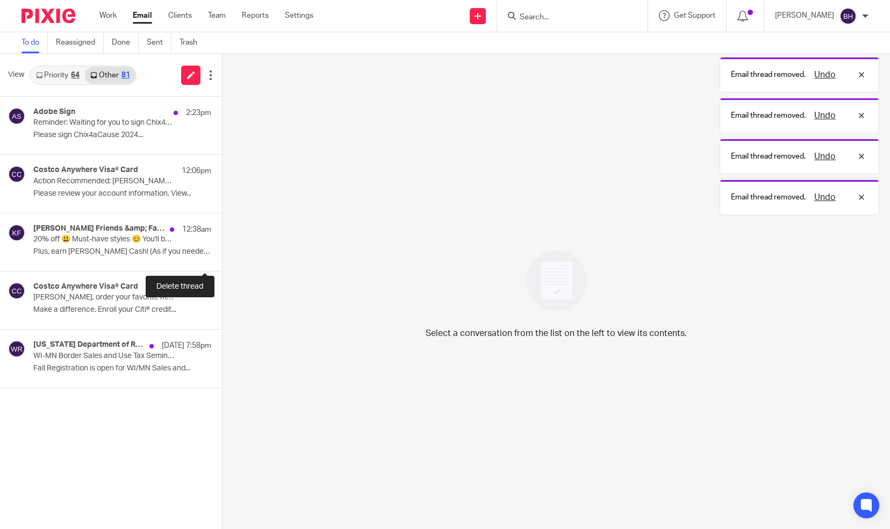
click at [222, 257] on button at bounding box center [226, 257] width 9 height 28
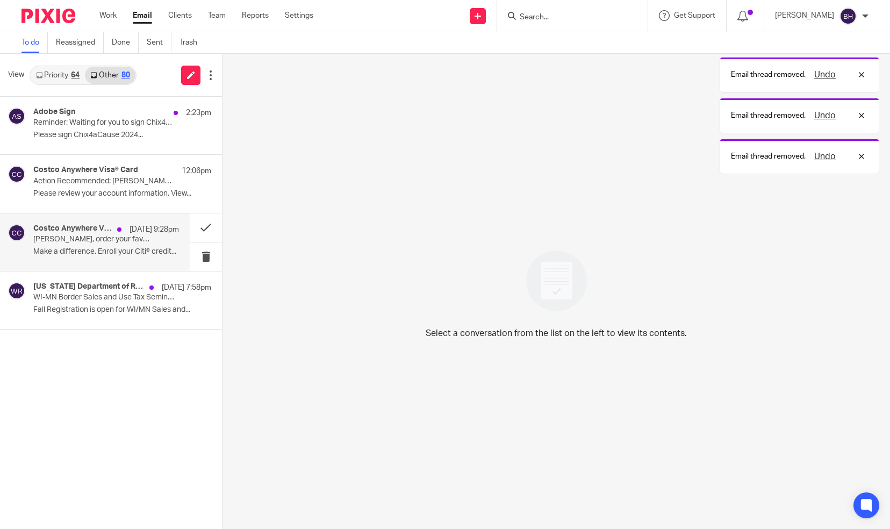
click at [172, 257] on div "Costco Anywhere Visa® Card [DATE] 9:28pm [PERSON_NAME], order your favorite mea…" at bounding box center [106, 242] width 146 height 36
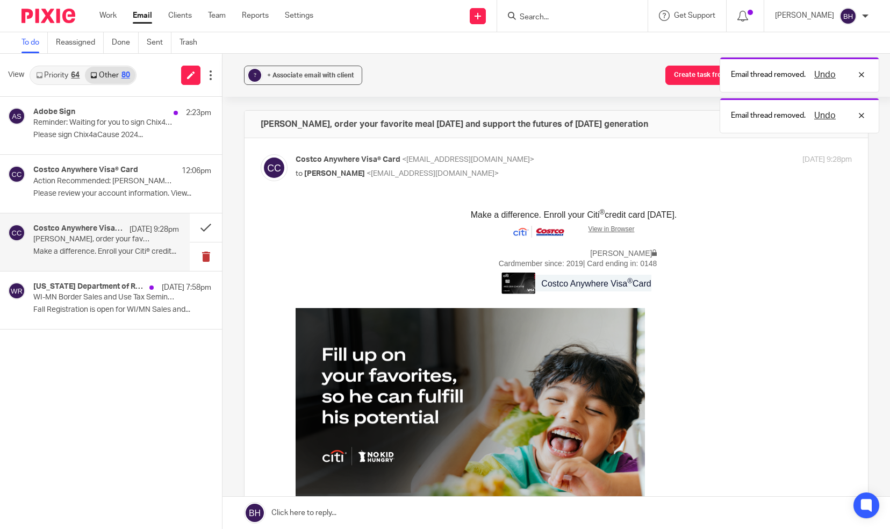
scroll to position [0, 0]
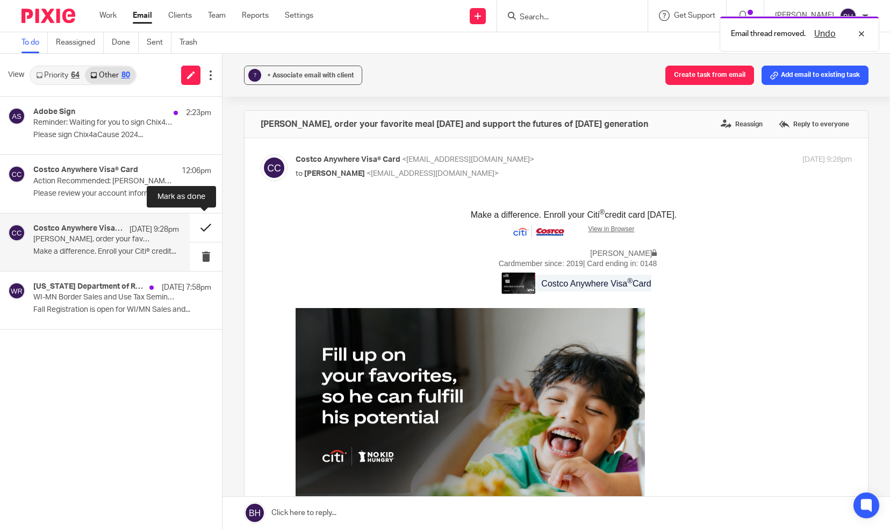
click at [204, 231] on button at bounding box center [206, 227] width 32 height 28
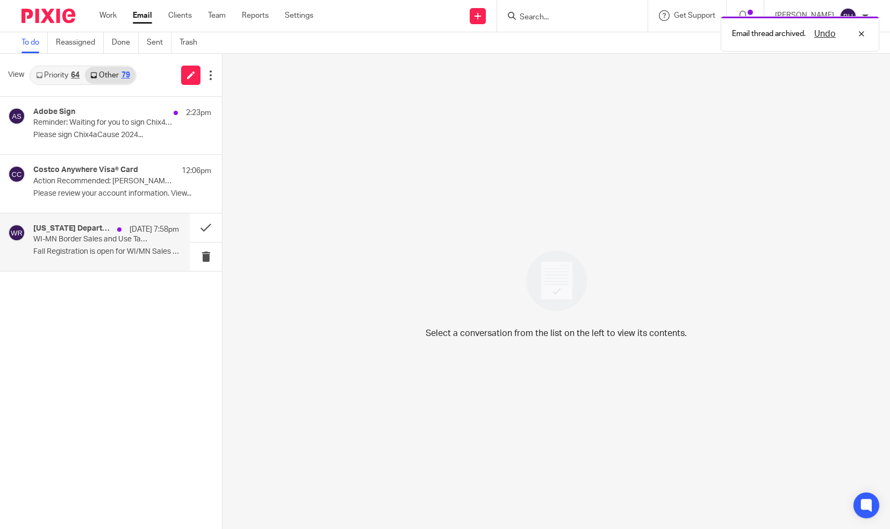
click at [160, 242] on div "[US_STATE] Department of Revenue [DATE] 7:58pm WI-[GEOGRAPHIC_DATA] Border Sale…" at bounding box center [106, 242] width 146 height 36
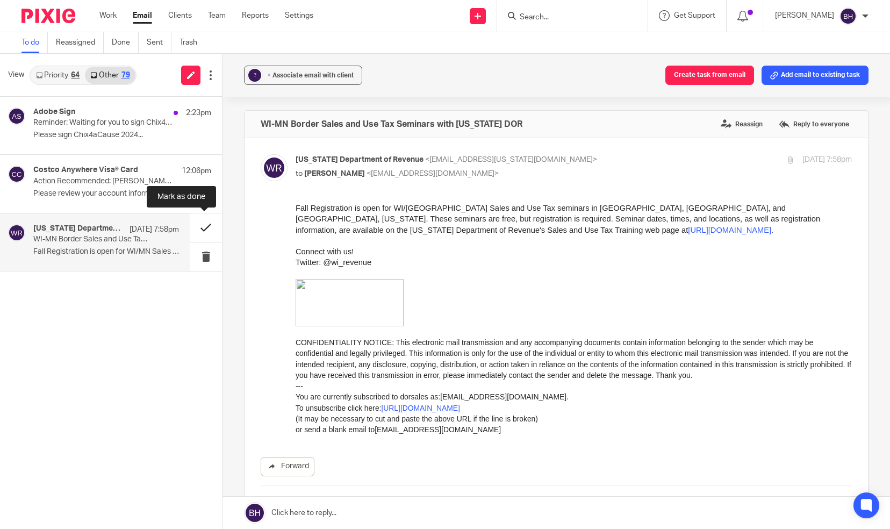
click at [203, 226] on button at bounding box center [206, 227] width 32 height 28
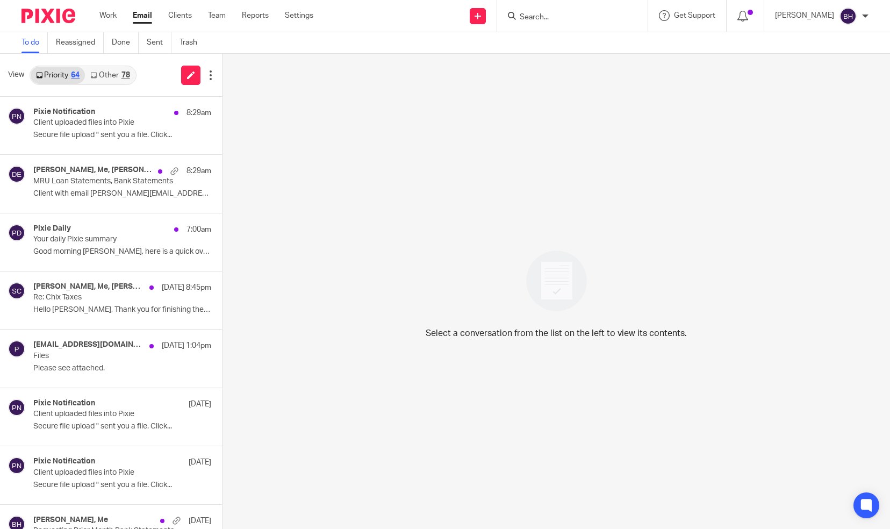
click at [104, 73] on link "Other 78" at bounding box center [110, 75] width 50 height 17
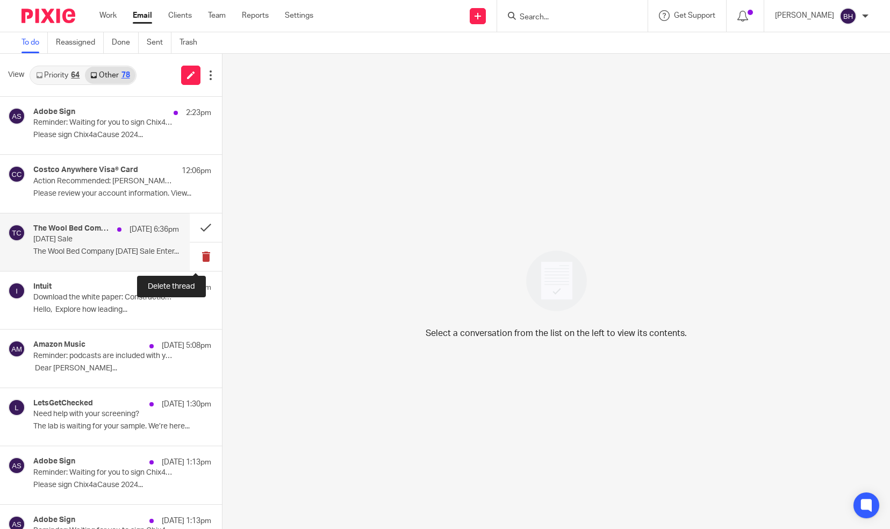
click at [197, 253] on button at bounding box center [206, 257] width 32 height 28
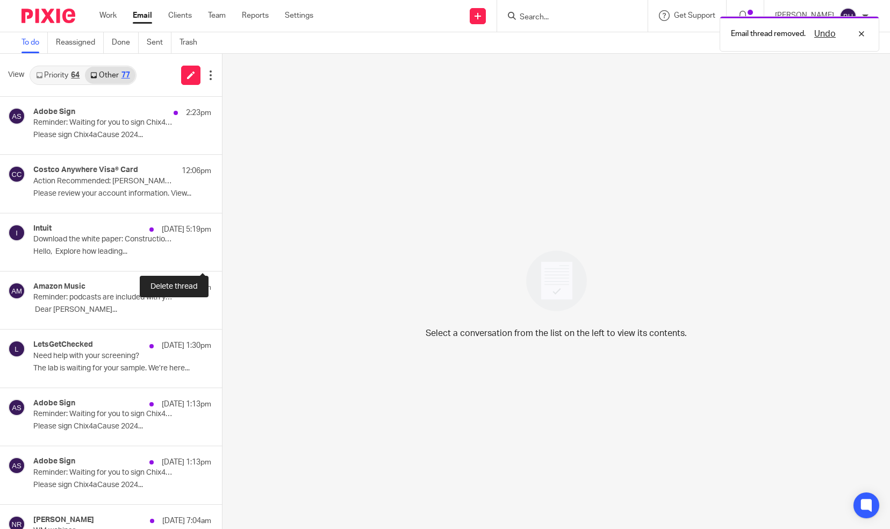
click at [222, 253] on button at bounding box center [226, 257] width 9 height 28
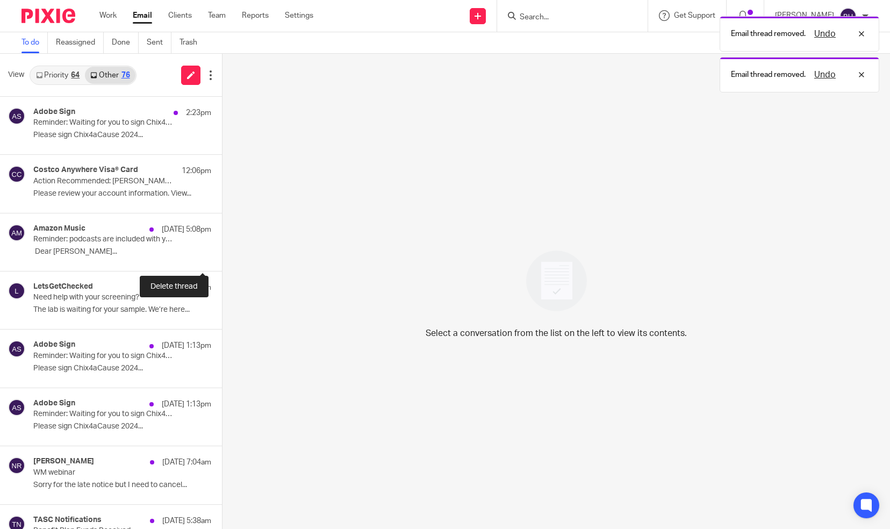
click at [222, 253] on button at bounding box center [226, 257] width 9 height 28
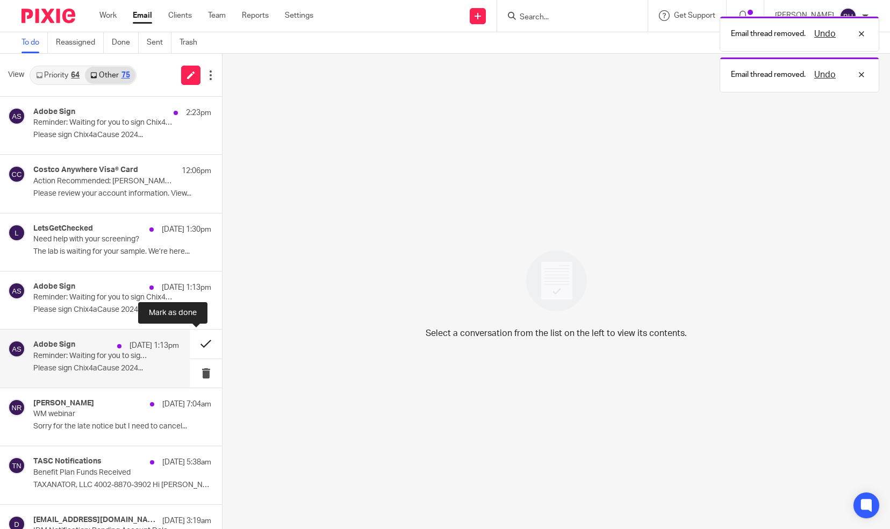
click at [191, 348] on button at bounding box center [206, 344] width 32 height 28
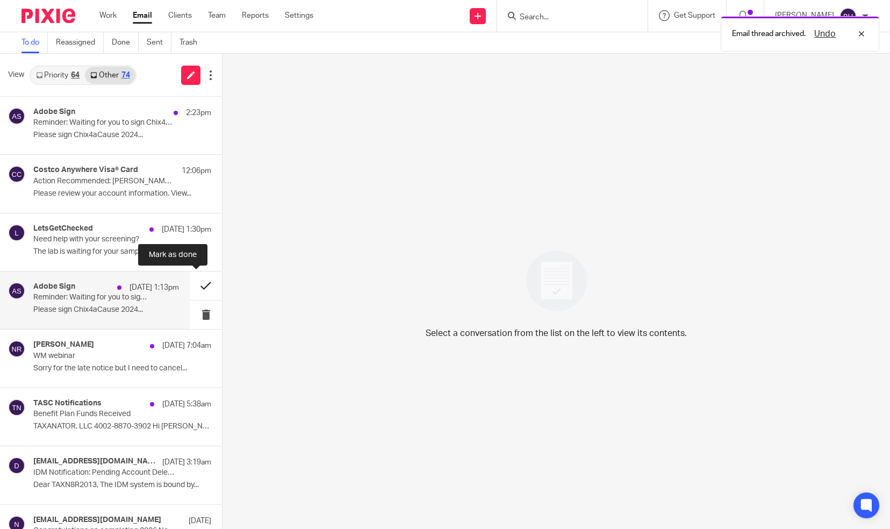
click at [194, 290] on button at bounding box center [206, 286] width 32 height 28
